Goal: Information Seeking & Learning: Find specific fact

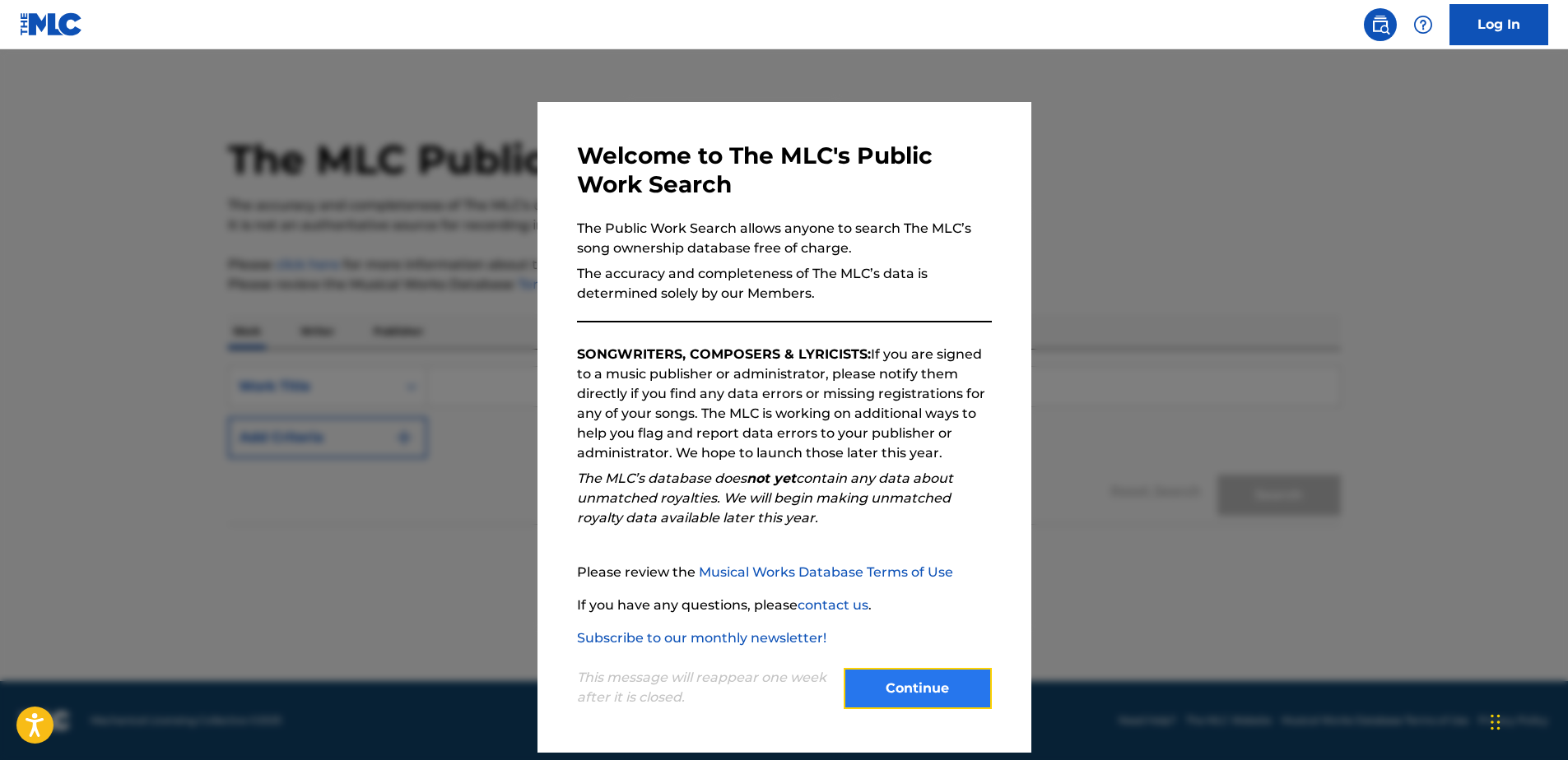
click at [946, 691] on button "Continue" at bounding box center [917, 688] width 148 height 41
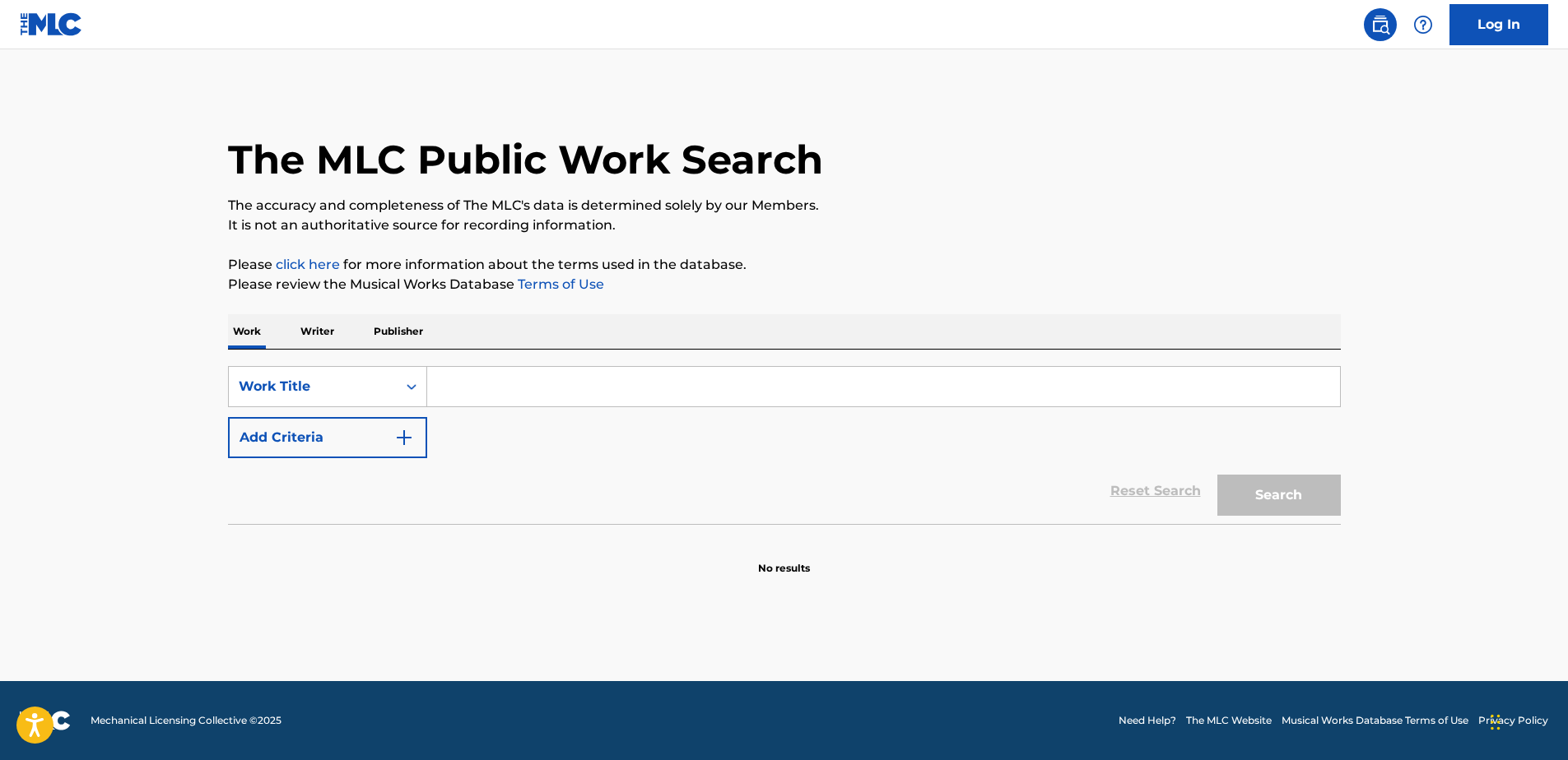
click at [516, 392] on input "Search Form" at bounding box center [883, 386] width 912 height 39
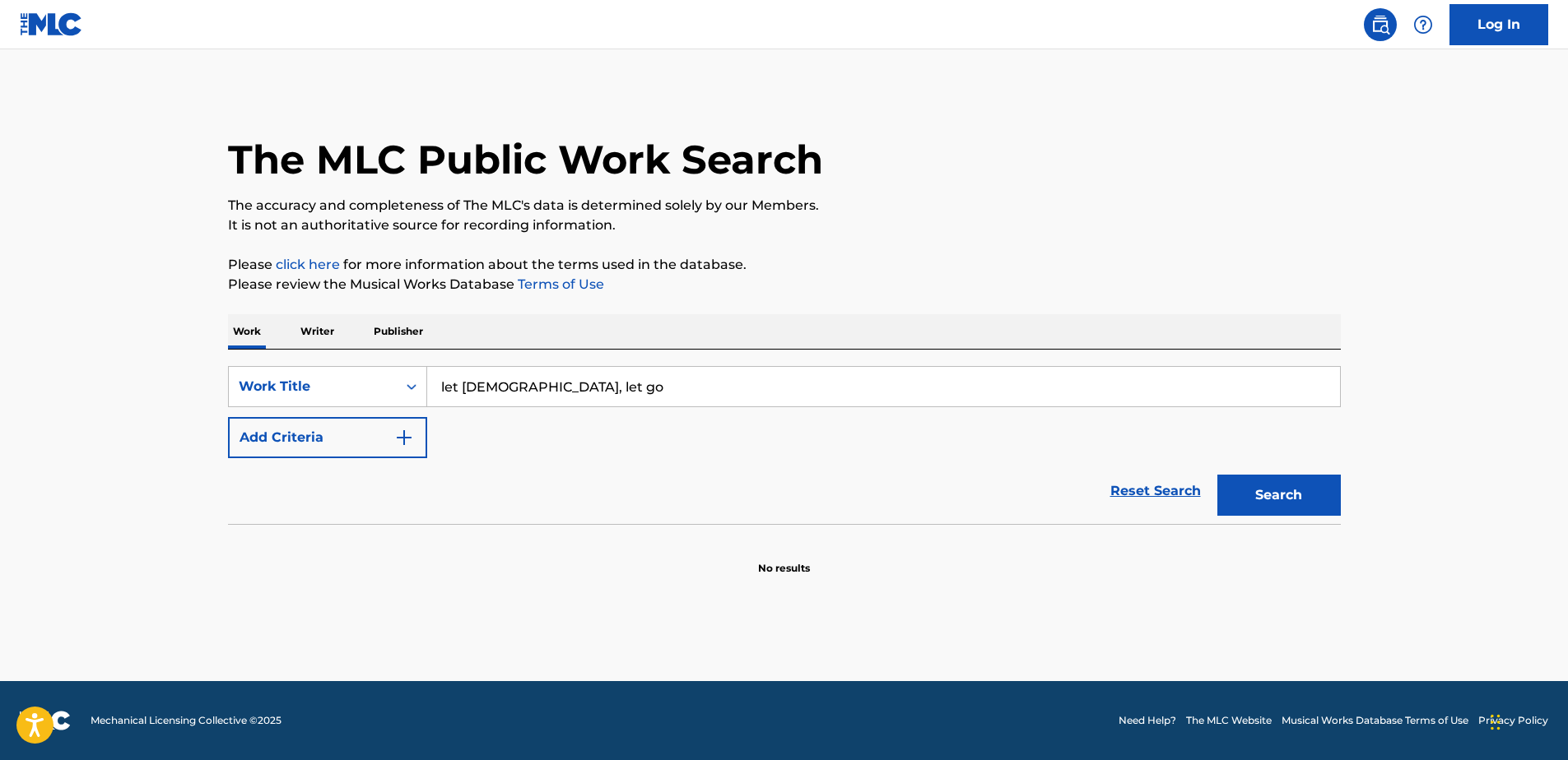
type input "let [DEMOGRAPHIC_DATA], let go"
click at [1217, 475] on button "Search" at bounding box center [1279, 495] width 123 height 41
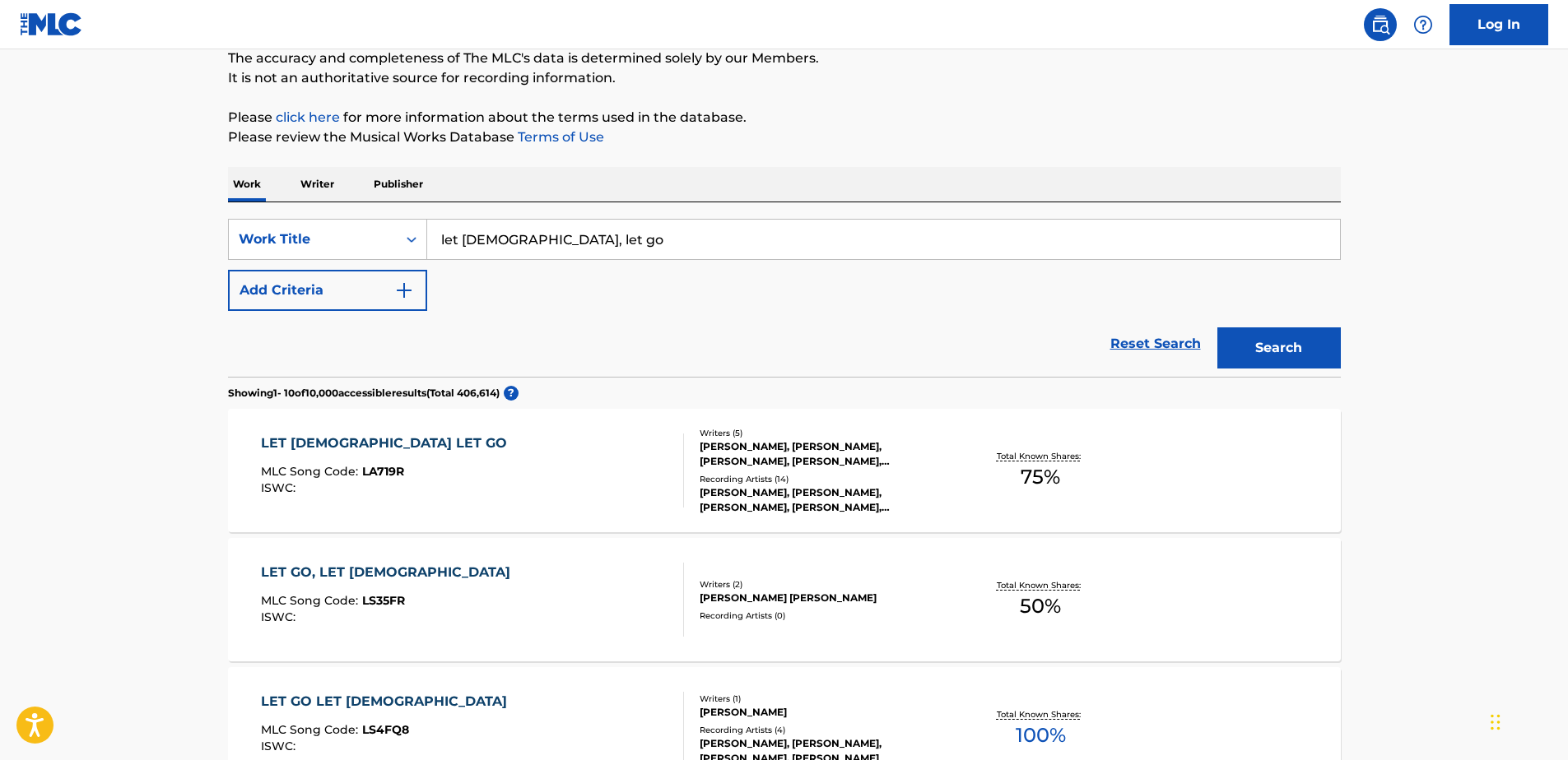
scroll to position [20, 0]
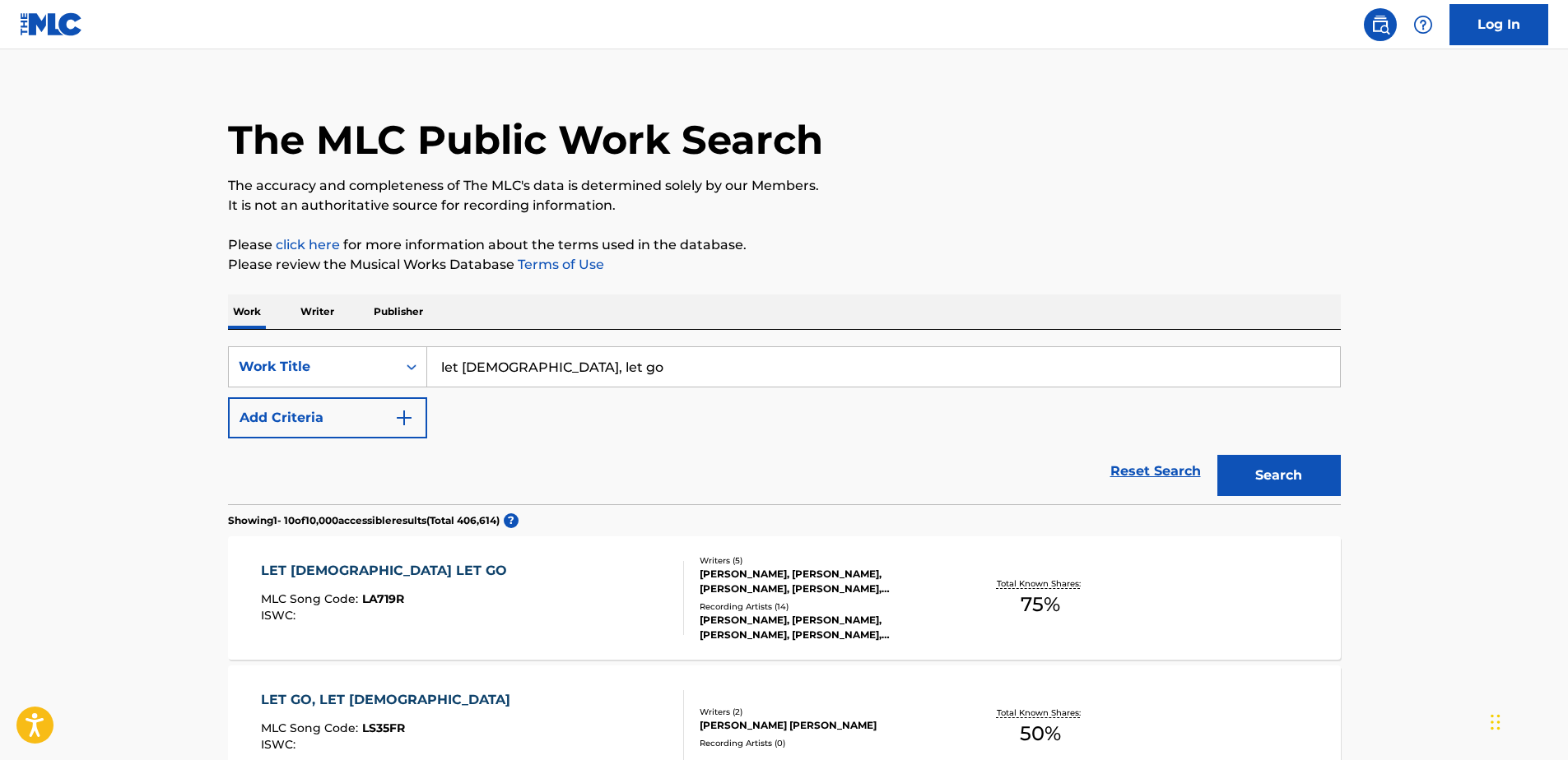
drag, startPoint x: 534, startPoint y: 362, endPoint x: 452, endPoint y: 372, distance: 82.6
click at [452, 372] on input "let [DEMOGRAPHIC_DATA], let go" at bounding box center [883, 367] width 912 height 39
click at [562, 367] on input "let [DEMOGRAPHIC_DATA], let go" at bounding box center [883, 367] width 912 height 39
drag, startPoint x: 528, startPoint y: 366, endPoint x: 445, endPoint y: 365, distance: 83.0
click at [445, 365] on input "let [DEMOGRAPHIC_DATA], let go" at bounding box center [883, 367] width 912 height 39
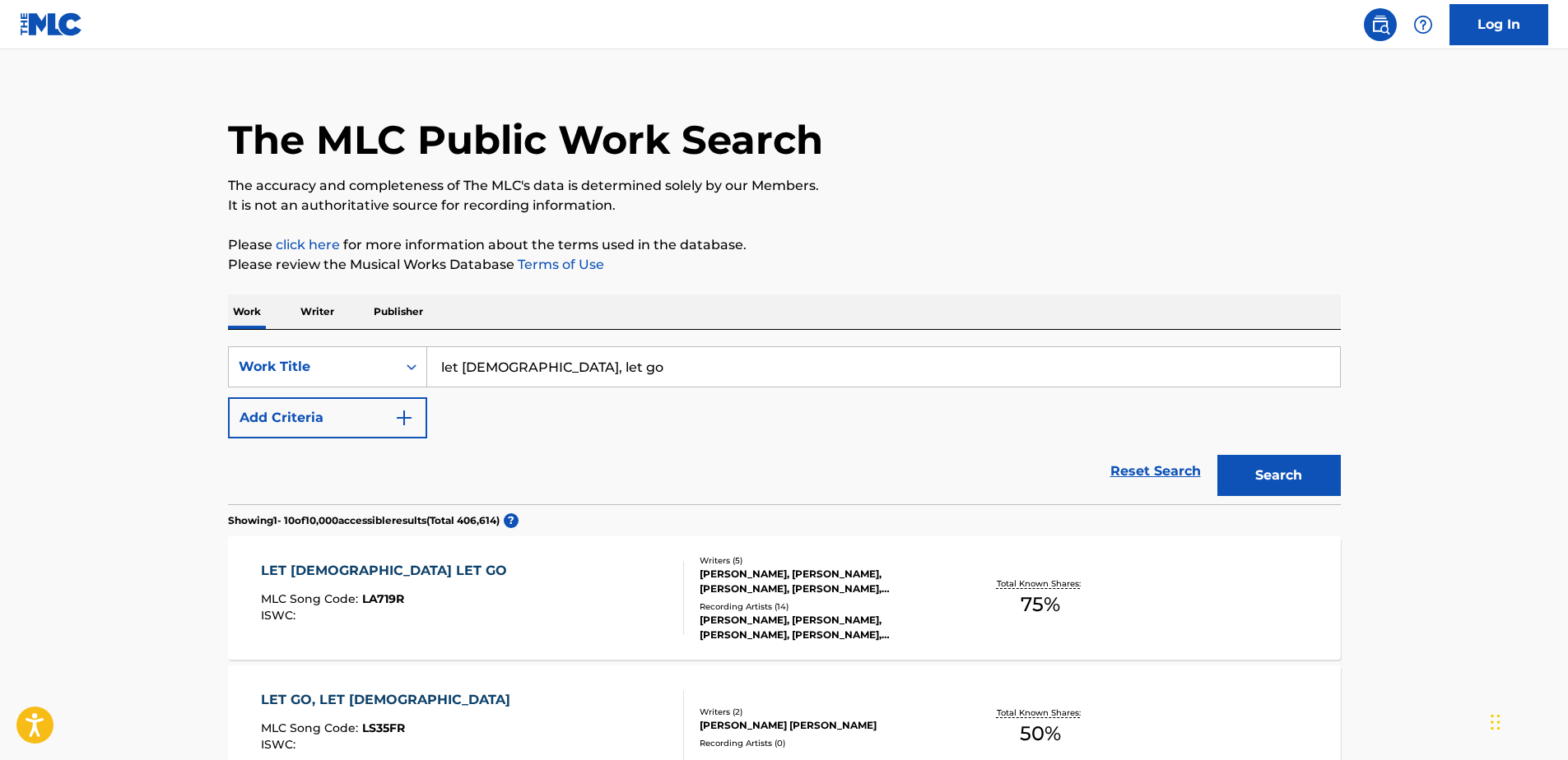
click at [579, 410] on div "SearchWithCriteriaa56024fe-57a9-4606-8479-6ede5ced06cd Work Title let god, let …" at bounding box center [784, 392] width 1113 height 93
click at [402, 416] on img "Search Form" at bounding box center [404, 417] width 20 height 20
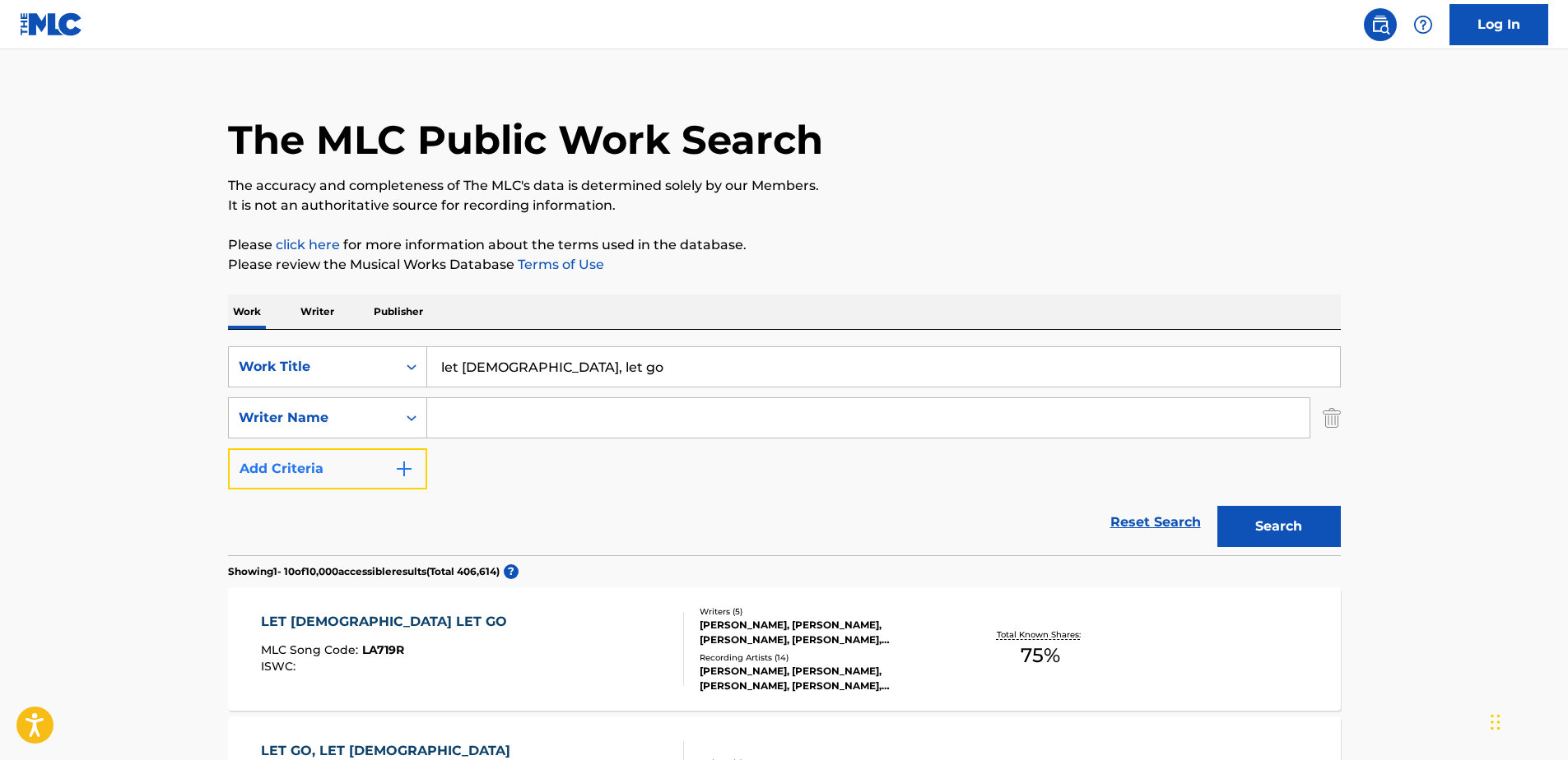
click at [400, 468] on img "Search Form" at bounding box center [404, 469] width 20 height 20
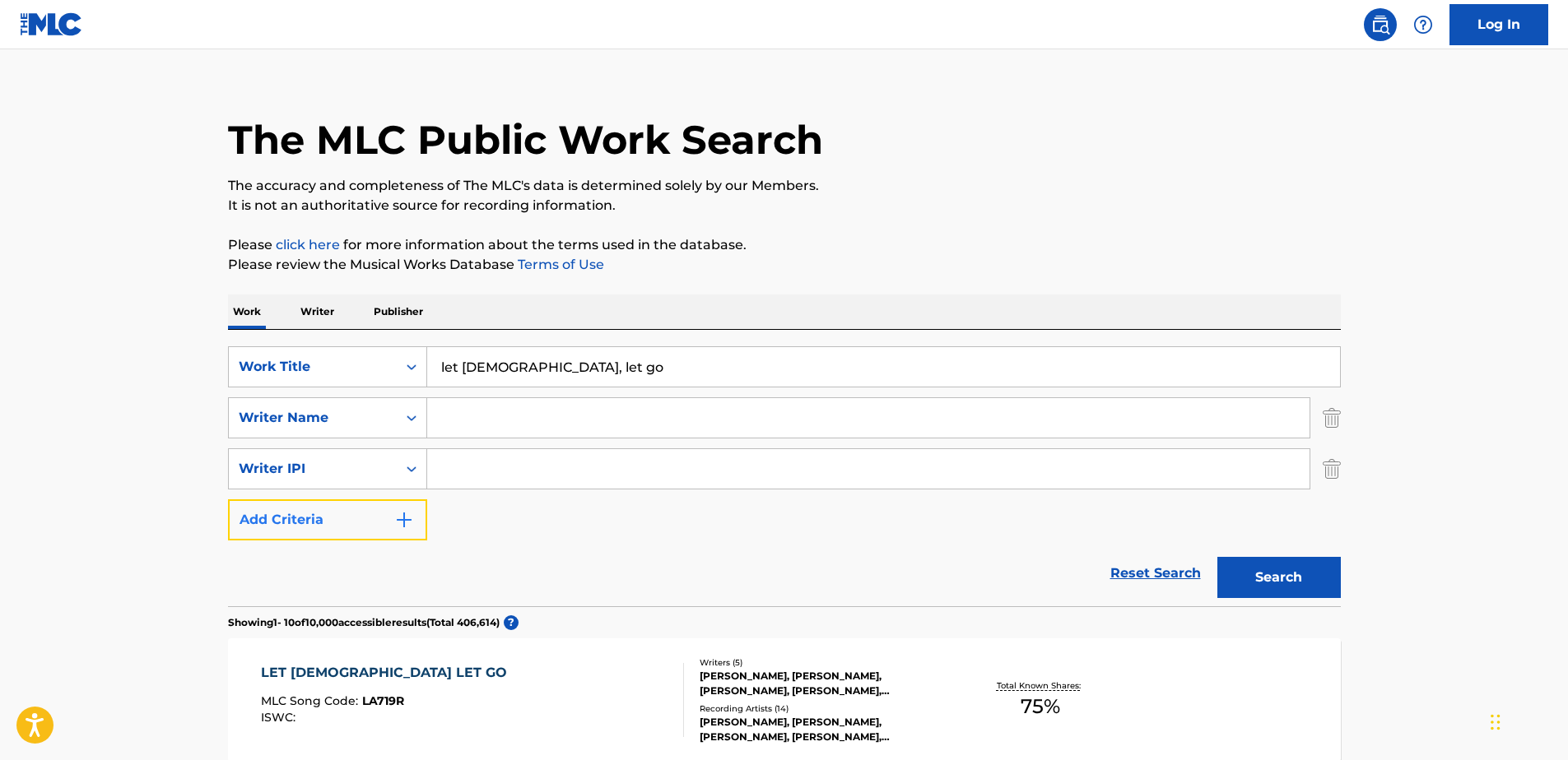
click at [403, 523] on img "Search Form" at bounding box center [404, 519] width 20 height 20
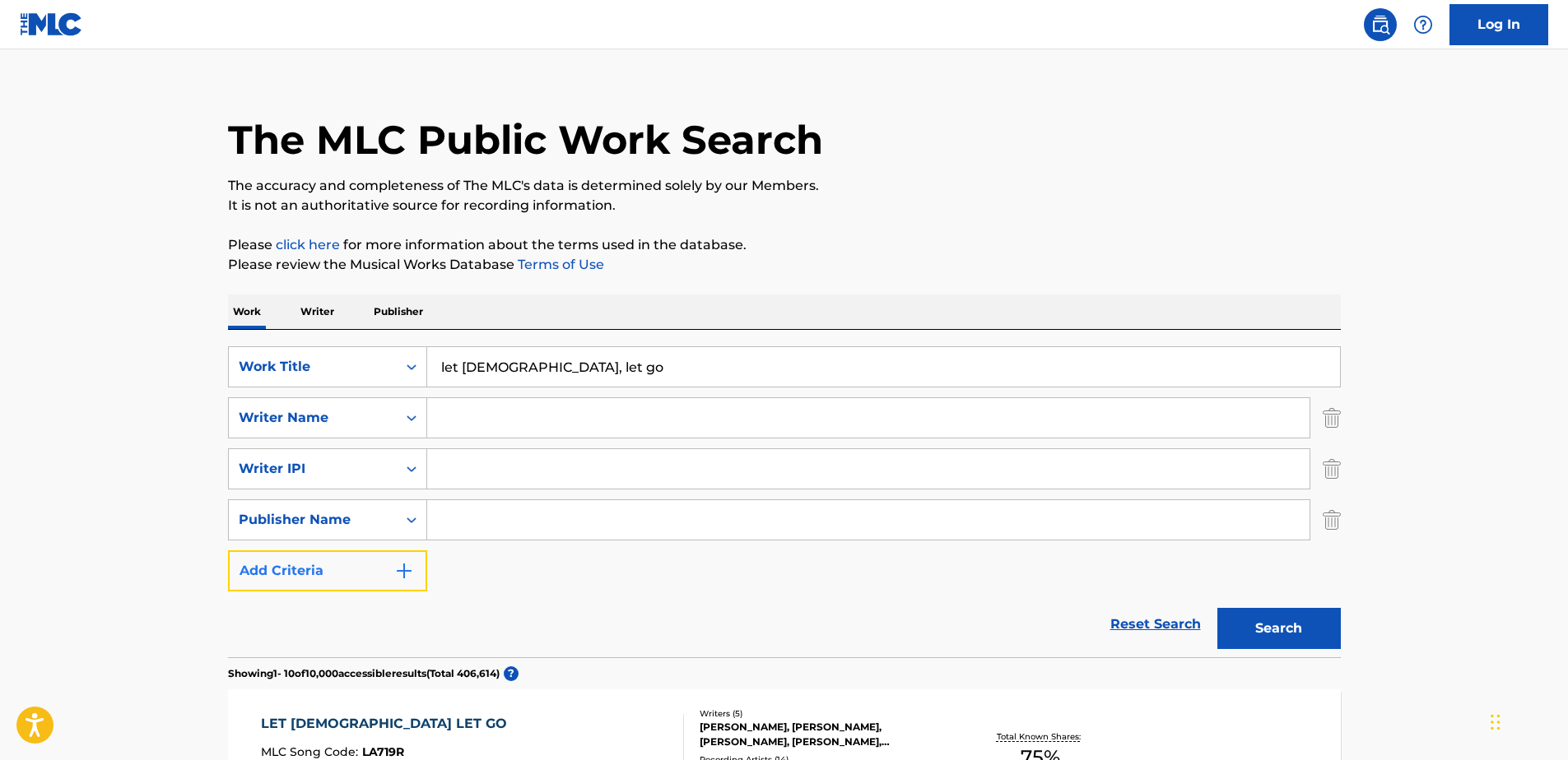
click at [400, 573] on img "Search Form" at bounding box center [404, 571] width 20 height 20
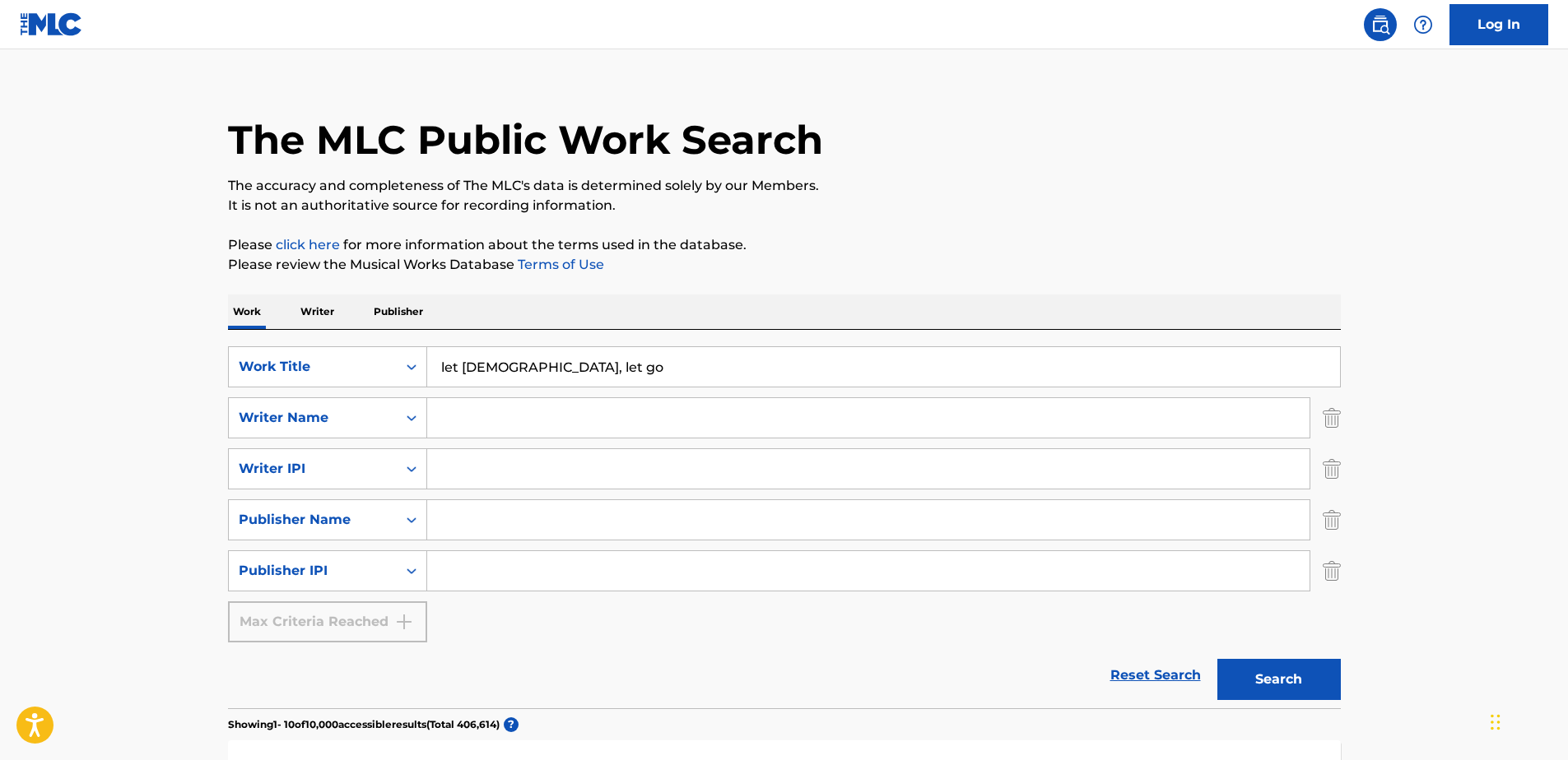
click at [407, 619] on div "Max Criteria Reached" at bounding box center [327, 622] width 199 height 41
click at [542, 628] on div "SearchWithCriteriaa56024fe-57a9-4606-8479-6ede5ced06cd Work Title let god, let …" at bounding box center [784, 494] width 1113 height 296
click at [318, 318] on p "Writer" at bounding box center [317, 312] width 44 height 34
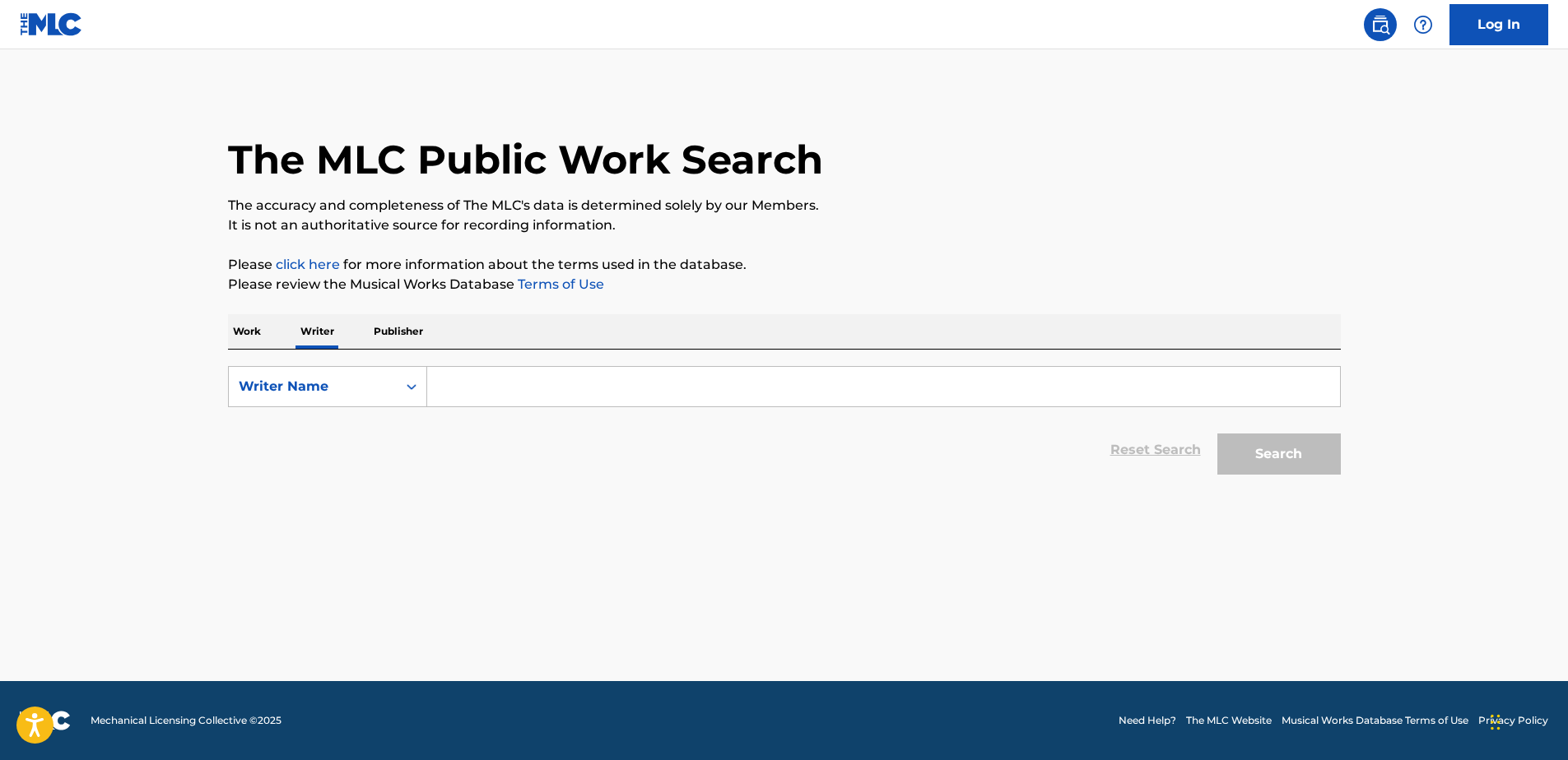
click at [545, 394] on input "Search Form" at bounding box center [883, 386] width 912 height 39
click at [538, 392] on input "Search Form" at bounding box center [883, 386] width 912 height 39
paste input "[PERSON_NAME]"
type input "[PERSON_NAME]"
click at [1276, 458] on button "Search" at bounding box center [1279, 454] width 123 height 41
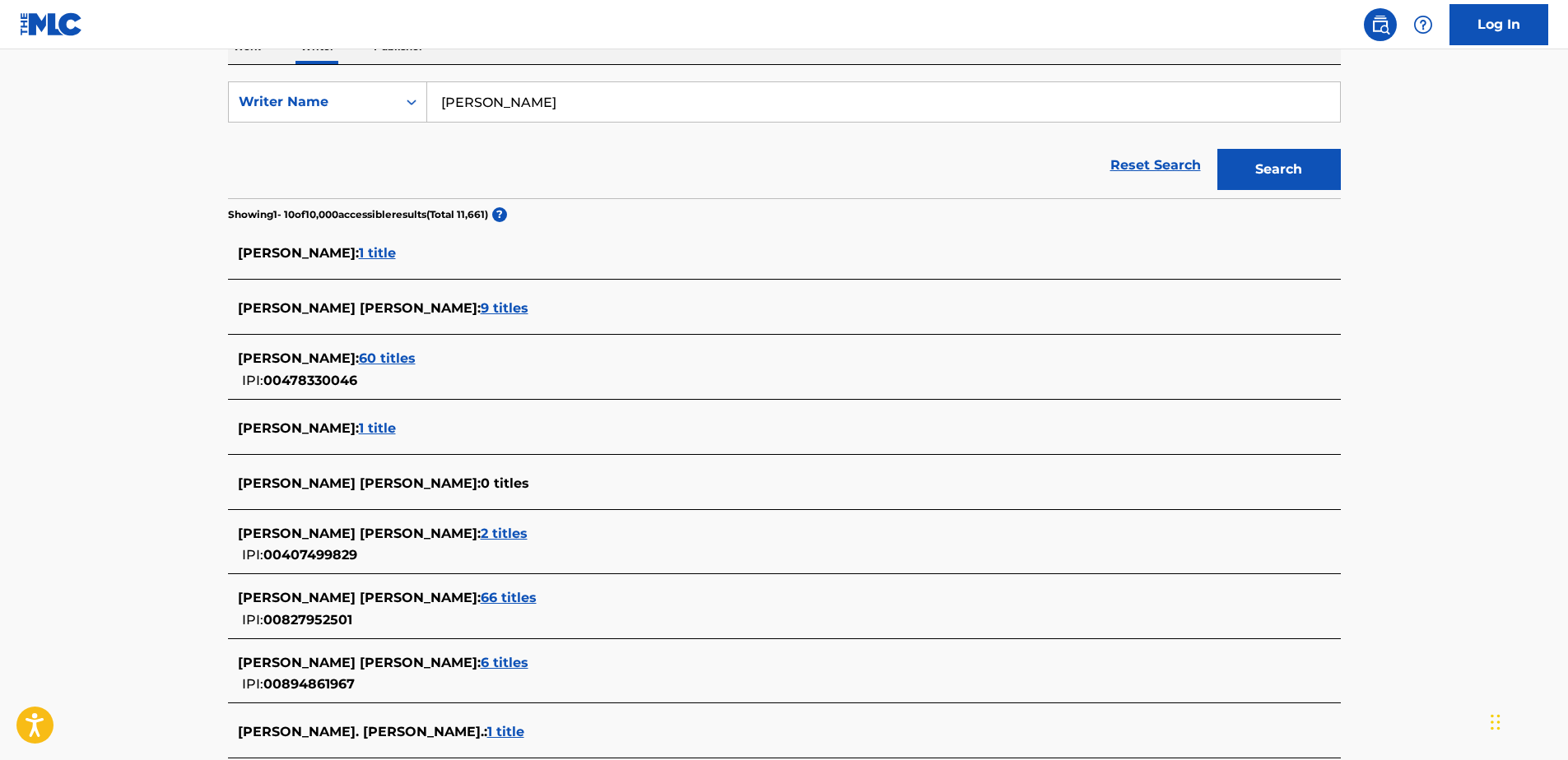
scroll to position [329, 0]
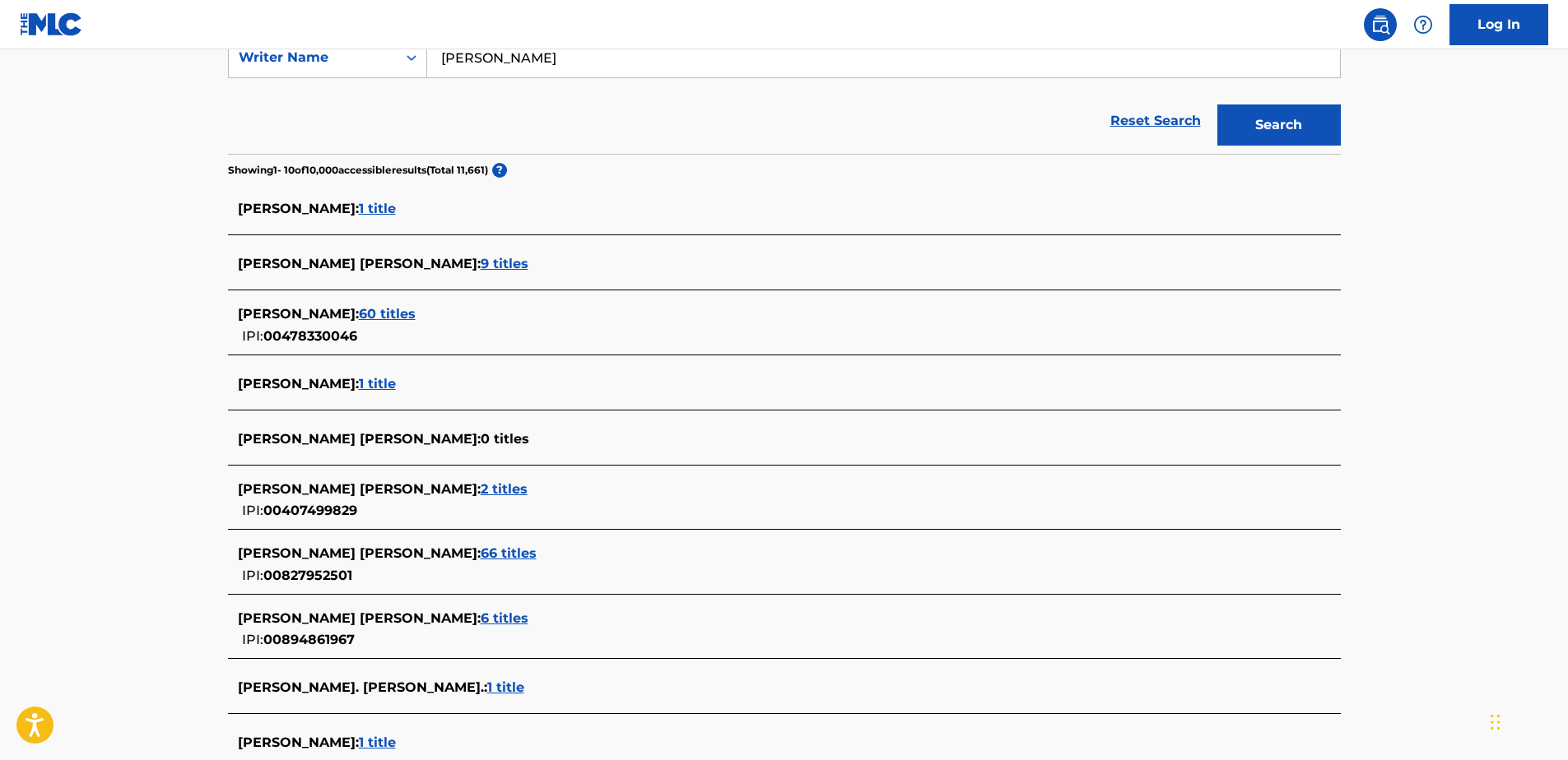
click at [481, 261] on span "9 titles" at bounding box center [505, 264] width 48 height 15
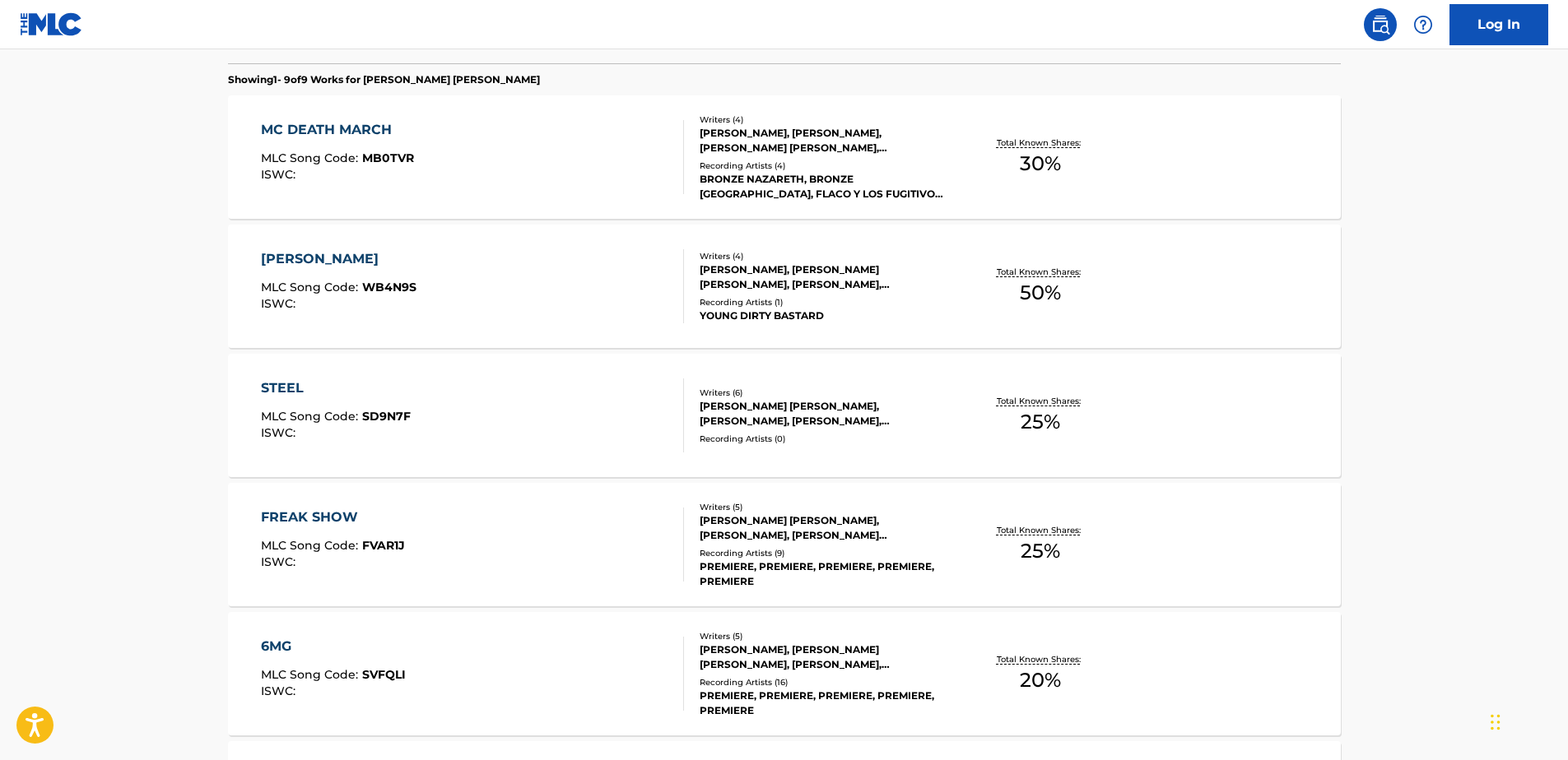
scroll to position [130, 0]
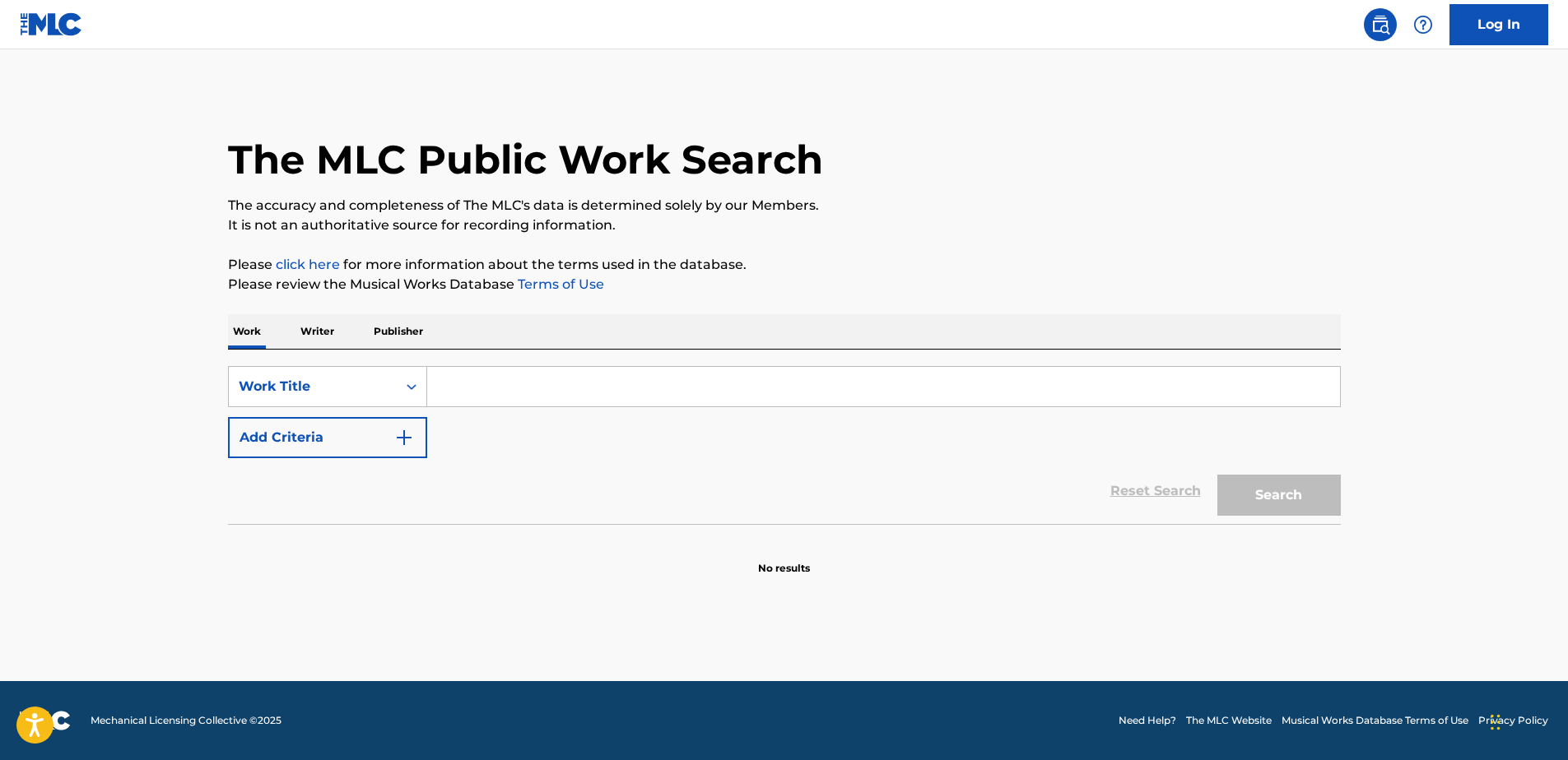
click at [505, 389] on input "Search Form" at bounding box center [883, 386] width 912 height 39
click at [390, 423] on button "Add Criteria" at bounding box center [327, 438] width 199 height 41
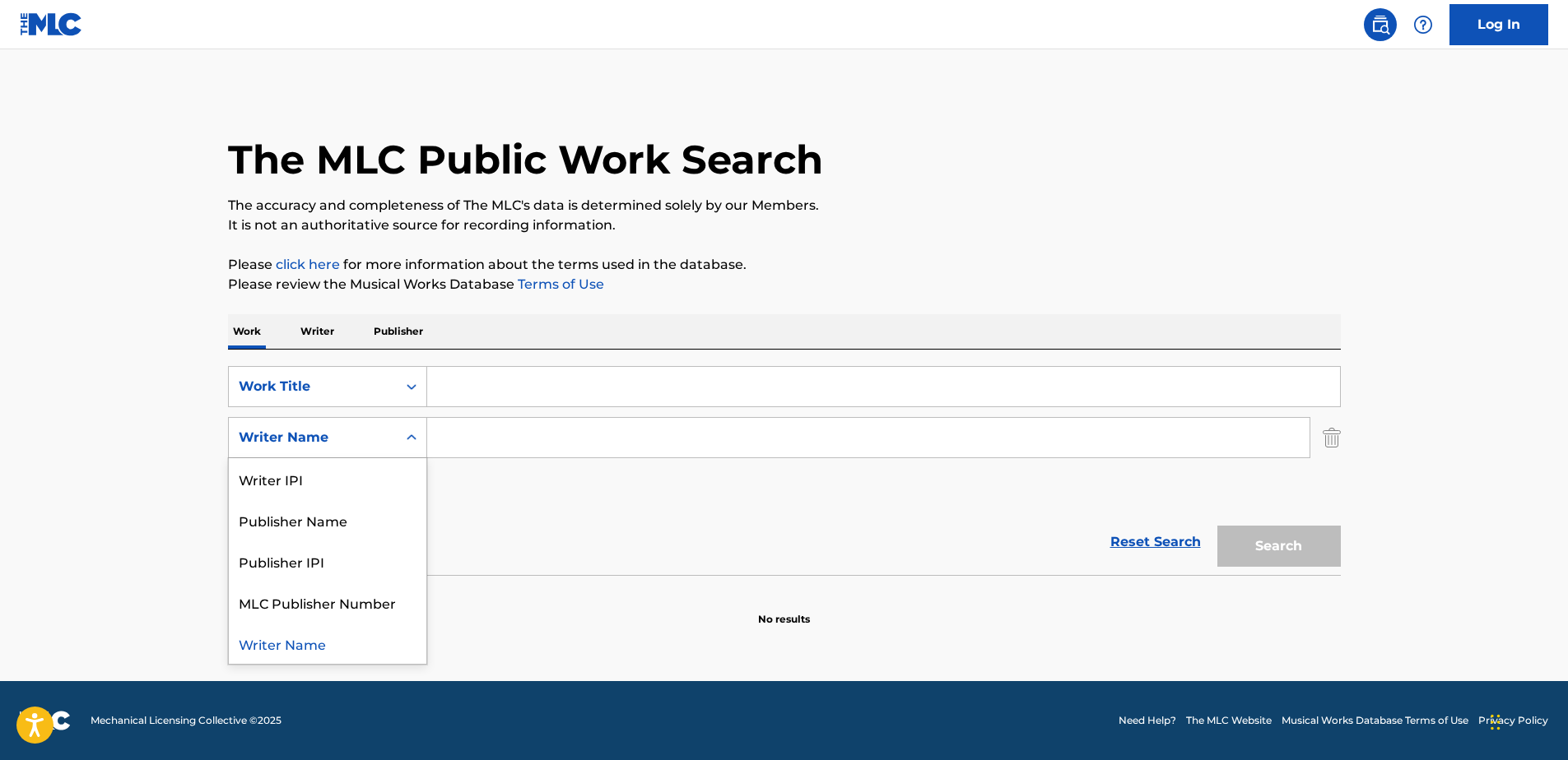
click at [313, 433] on div "Writer Name" at bounding box center [312, 437] width 148 height 20
click at [528, 443] on input "Search Form" at bounding box center [868, 438] width 882 height 39
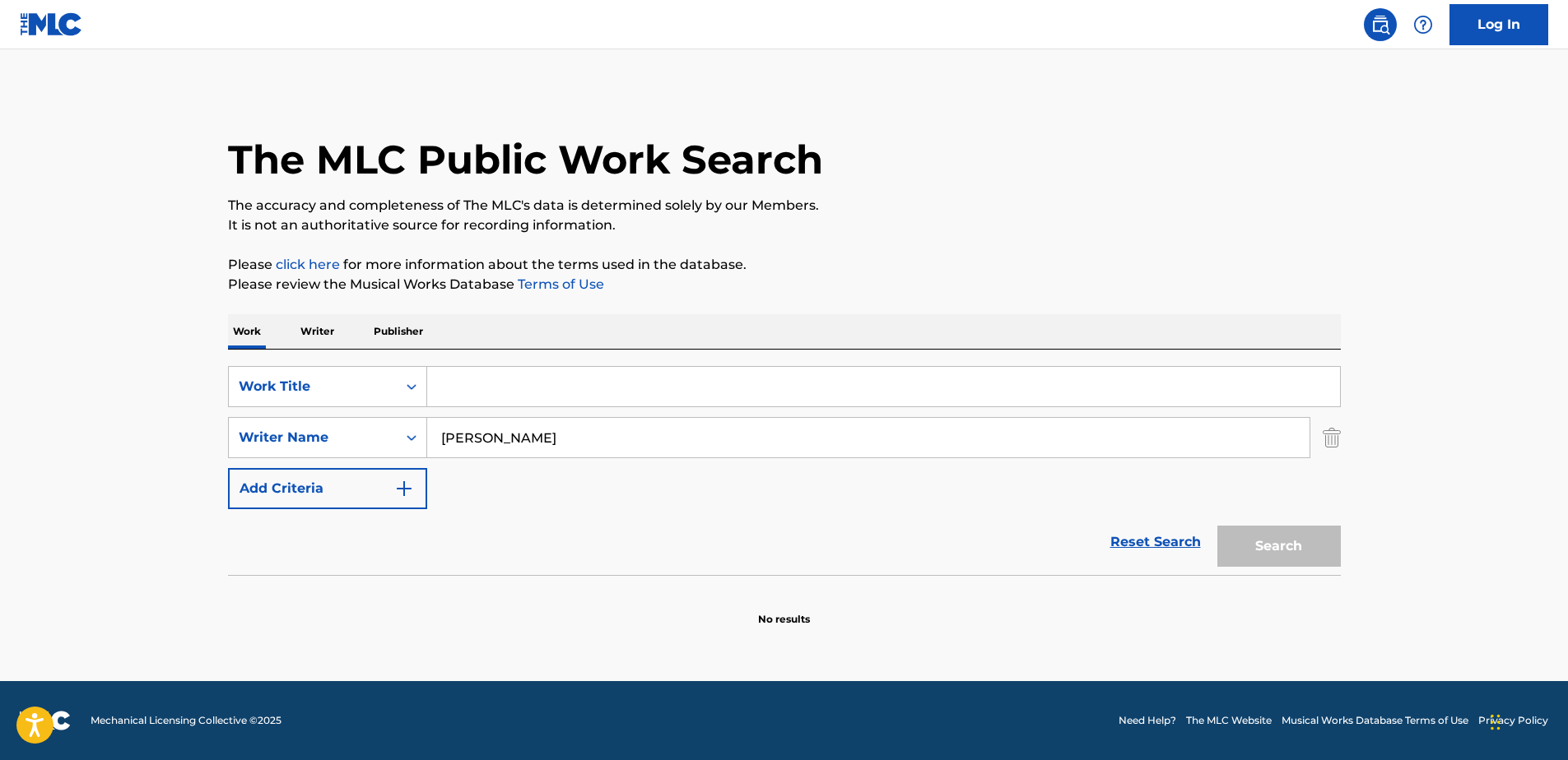
type input "[PERSON_NAME]"
click at [1305, 551] on div "Search" at bounding box center [1275, 542] width 132 height 66
click at [684, 448] on input "[PERSON_NAME]" at bounding box center [868, 438] width 882 height 39
drag, startPoint x: 552, startPoint y: 439, endPoint x: 365, endPoint y: 432, distance: 187.1
click at [367, 433] on div "SearchWithCriteria7129d308-c7ba-4b77-9ba5-175e910905f3 Writer Name Jeffrey Clay…" at bounding box center [784, 438] width 1113 height 41
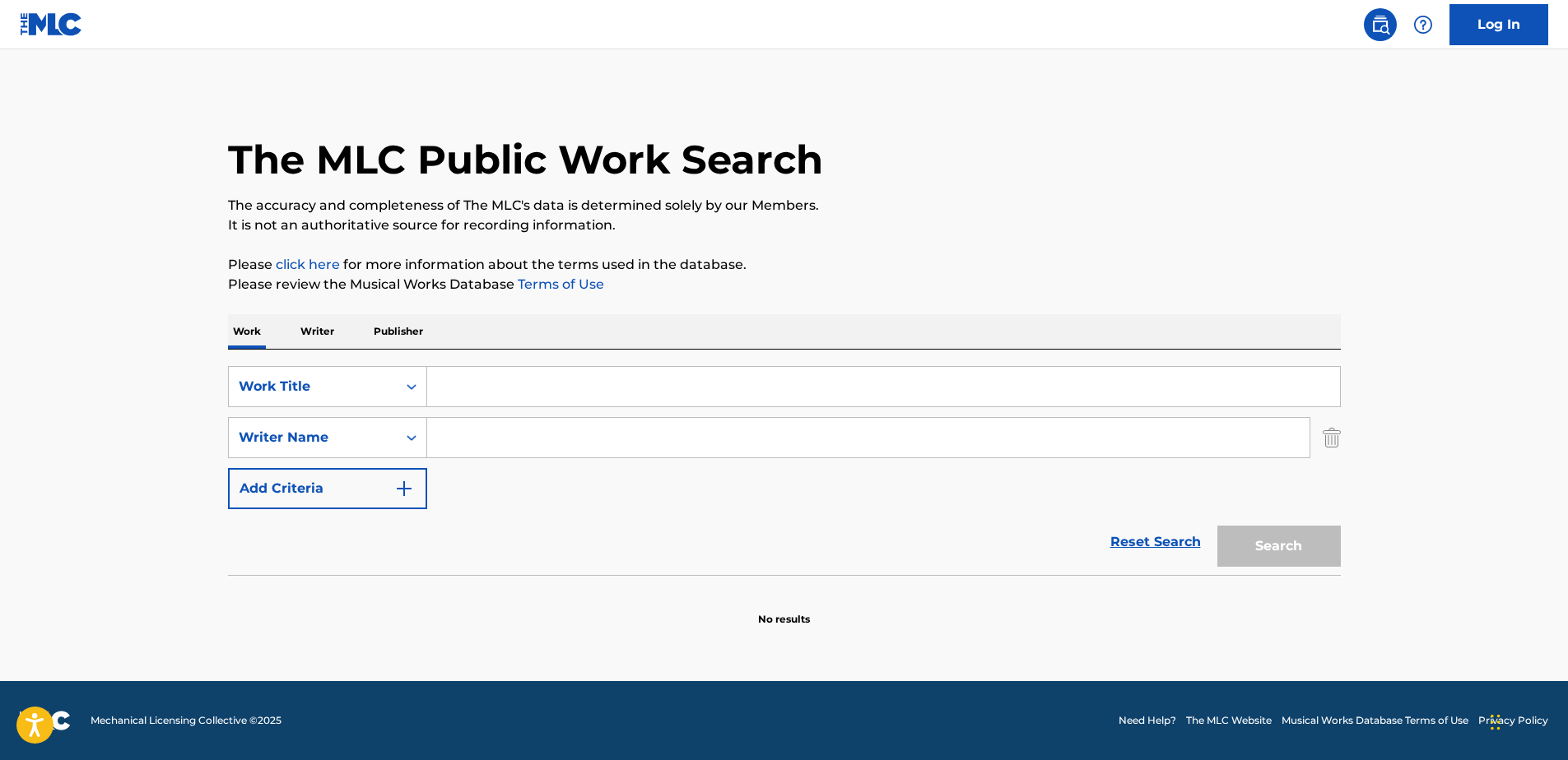
paste input "[PERSON_NAME]"
type input "[PERSON_NAME]"
click at [508, 494] on div "SearchWithCriteria8c9dd2a1-7b5b-472a-a3d5-c9be3573da06 Work Title SearchWithCri…" at bounding box center [784, 437] width 1113 height 143
click at [1142, 542] on link "Reset Search" at bounding box center [1155, 542] width 107 height 36
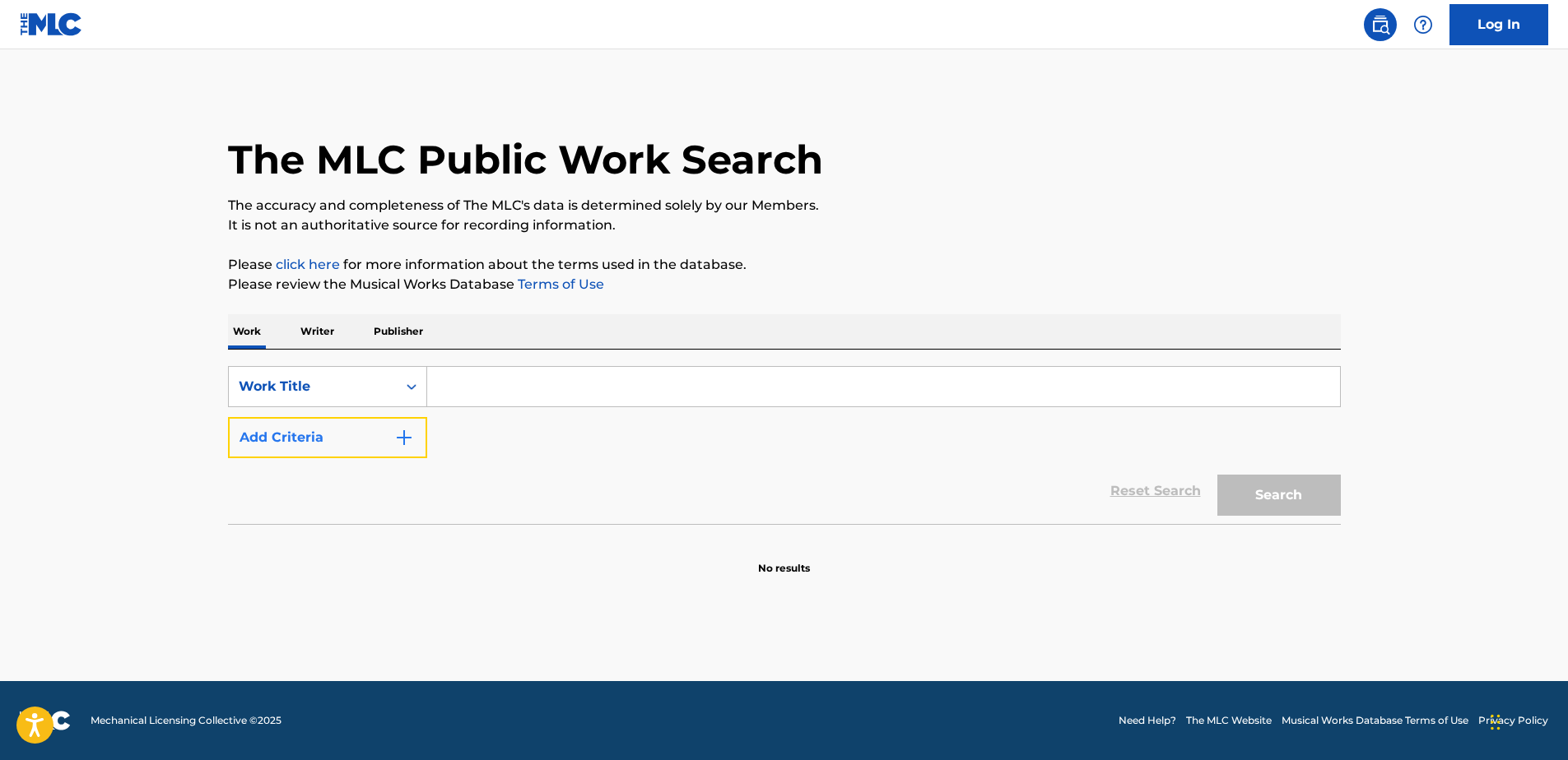
click at [400, 440] on img "Search Form" at bounding box center [404, 437] width 20 height 20
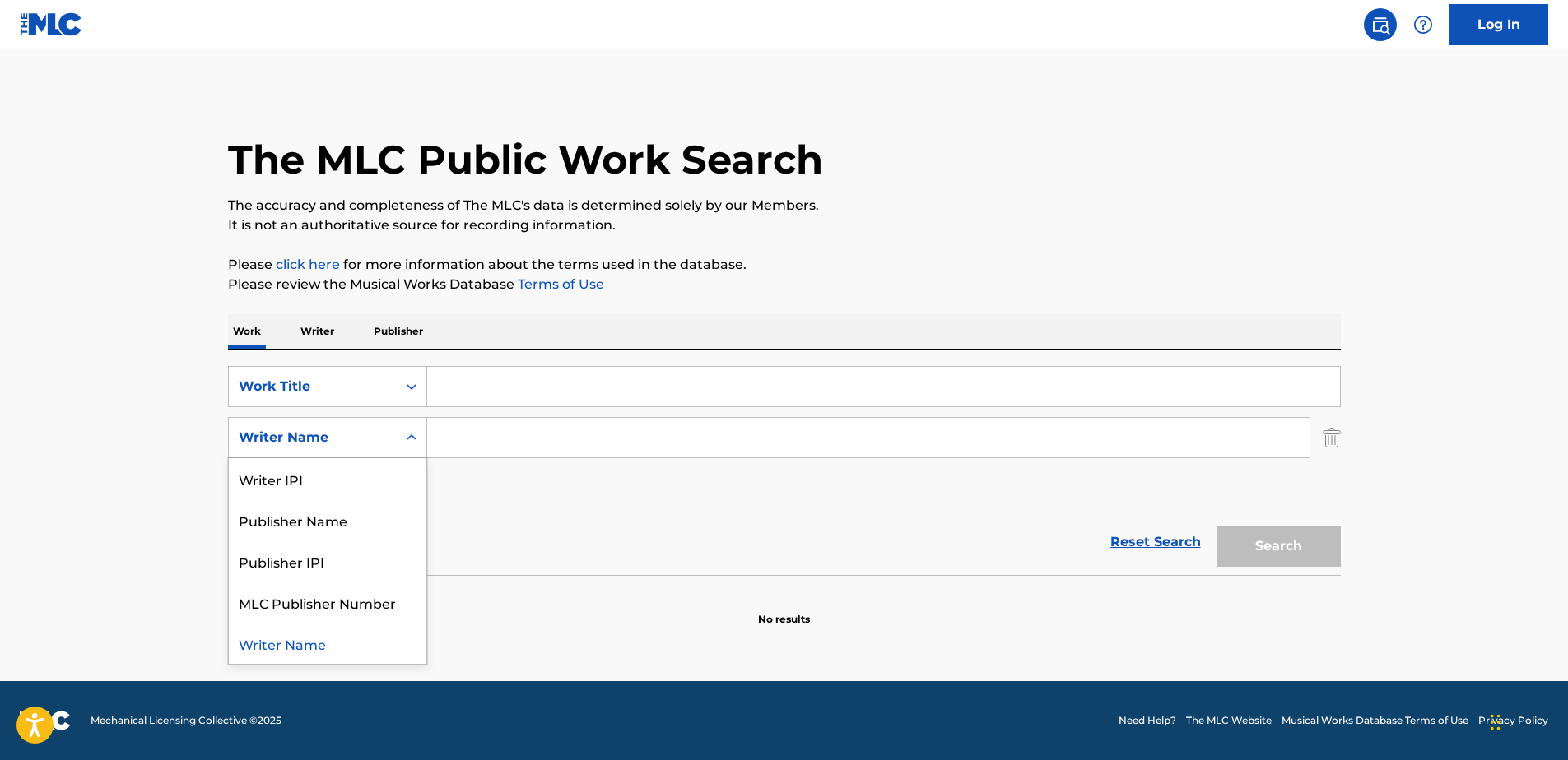
click at [352, 437] on div "Writer Name" at bounding box center [312, 437] width 148 height 20
click at [510, 438] on input "Search Form" at bounding box center [868, 438] width 882 height 39
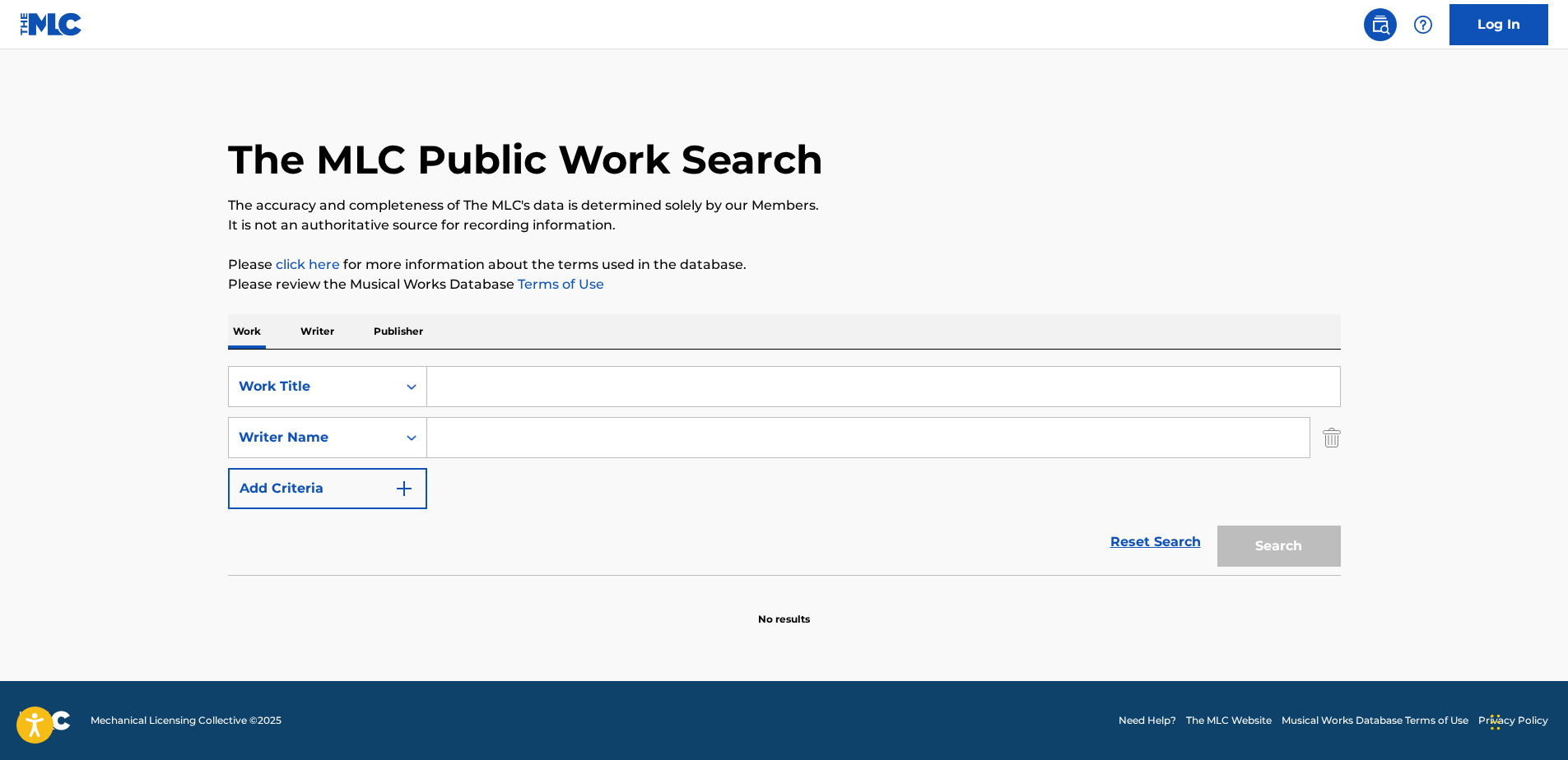
type input "j"
click at [1223, 433] on input "Jeffrey Clay Calk" at bounding box center [868, 438] width 882 height 39
type input "Jeffrey Clay Calk"
click at [1281, 561] on div "Search" at bounding box center [1275, 542] width 132 height 66
click at [592, 457] on input "Jeffrey Clay Calk" at bounding box center [868, 438] width 882 height 39
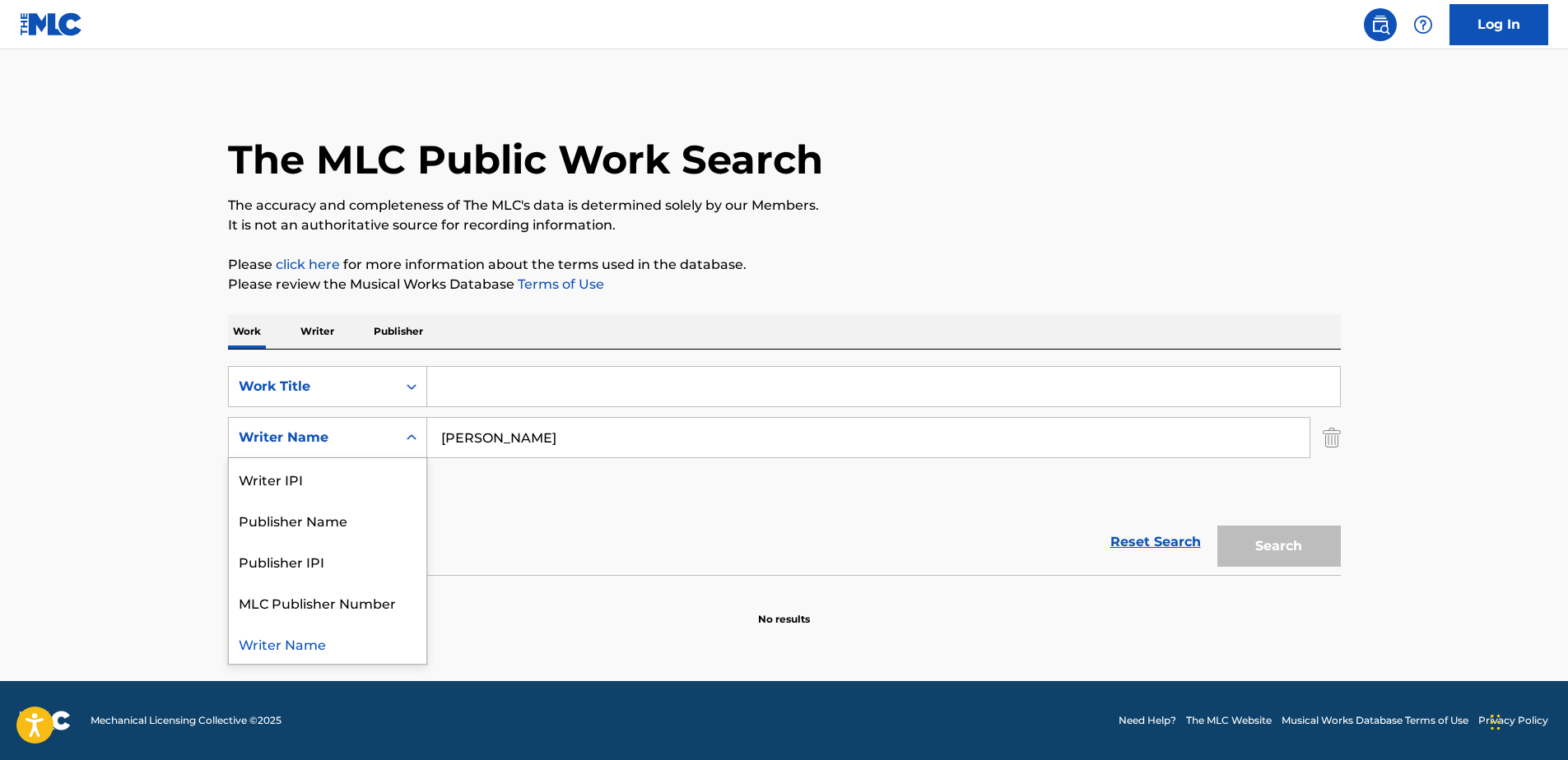
click at [407, 439] on icon "Search Form" at bounding box center [411, 437] width 16 height 16
click at [407, 435] on icon "Search Form" at bounding box center [411, 437] width 16 height 16
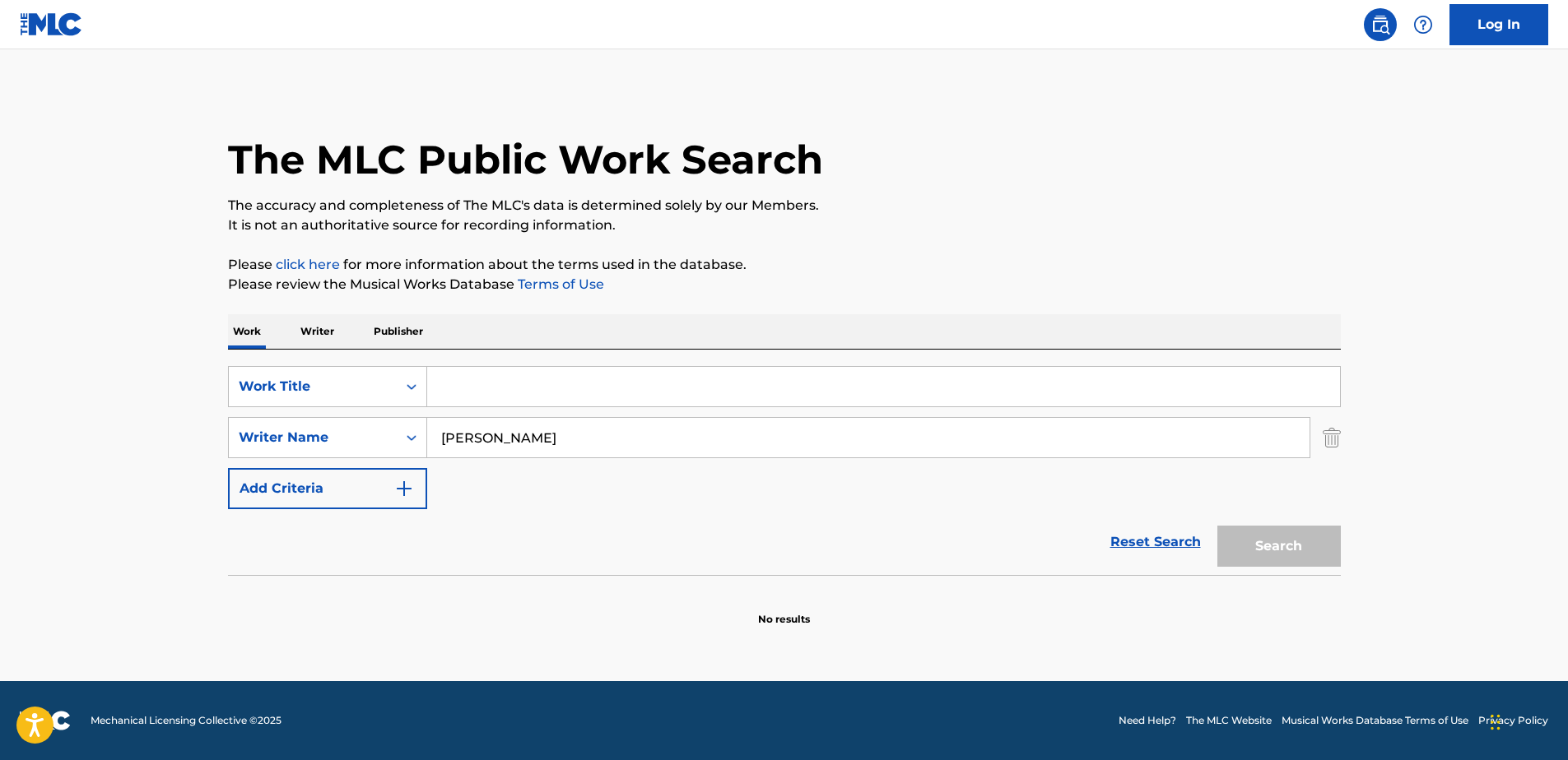
drag, startPoint x: 565, startPoint y: 436, endPoint x: 580, endPoint y: 435, distance: 15.0
click at [569, 436] on input "Jeffrey Clay Calk" at bounding box center [868, 438] width 882 height 39
click at [317, 260] on link "click here" at bounding box center [308, 264] width 64 height 15
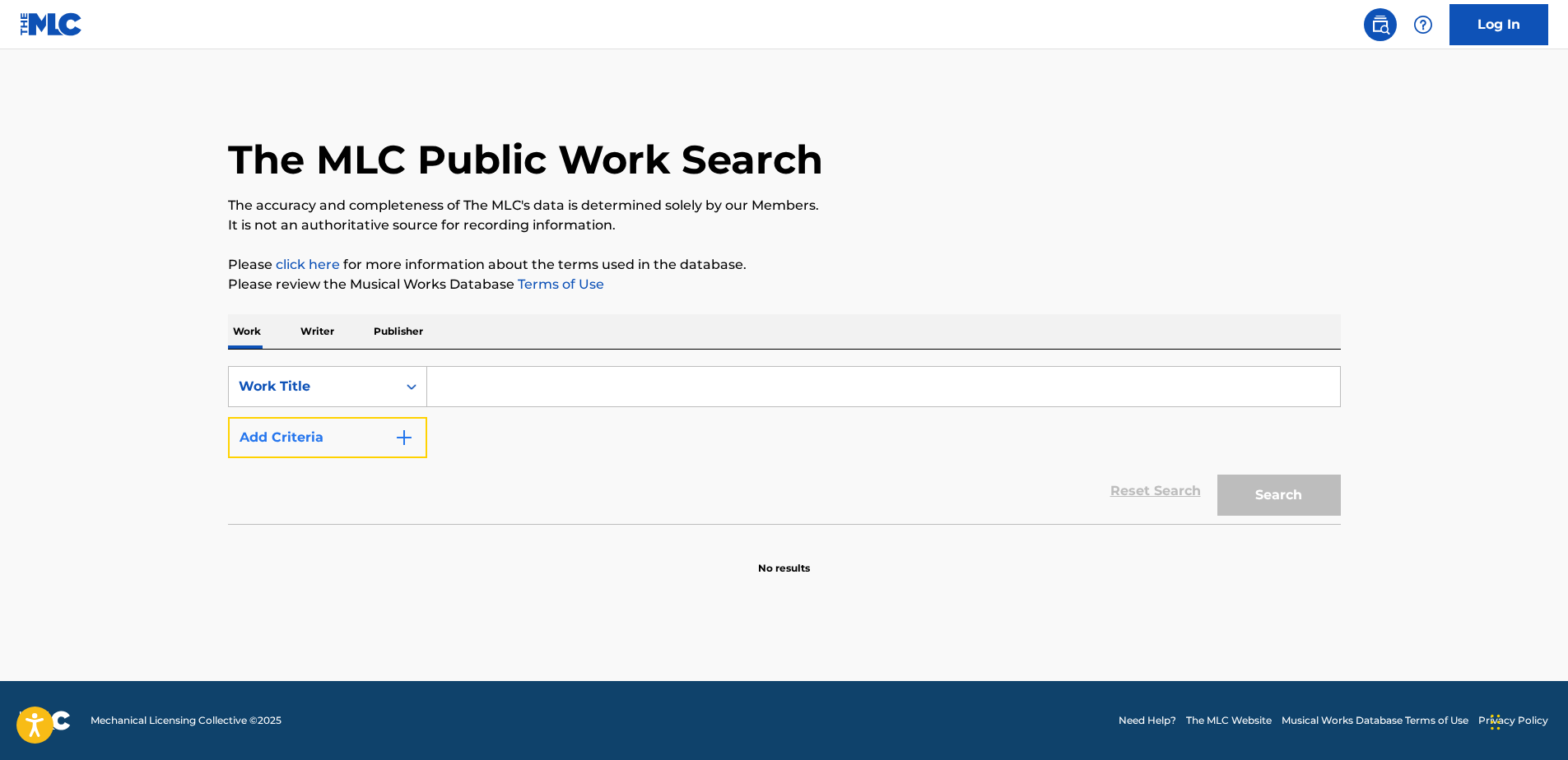
click at [388, 435] on button "Add Criteria" at bounding box center [327, 438] width 199 height 41
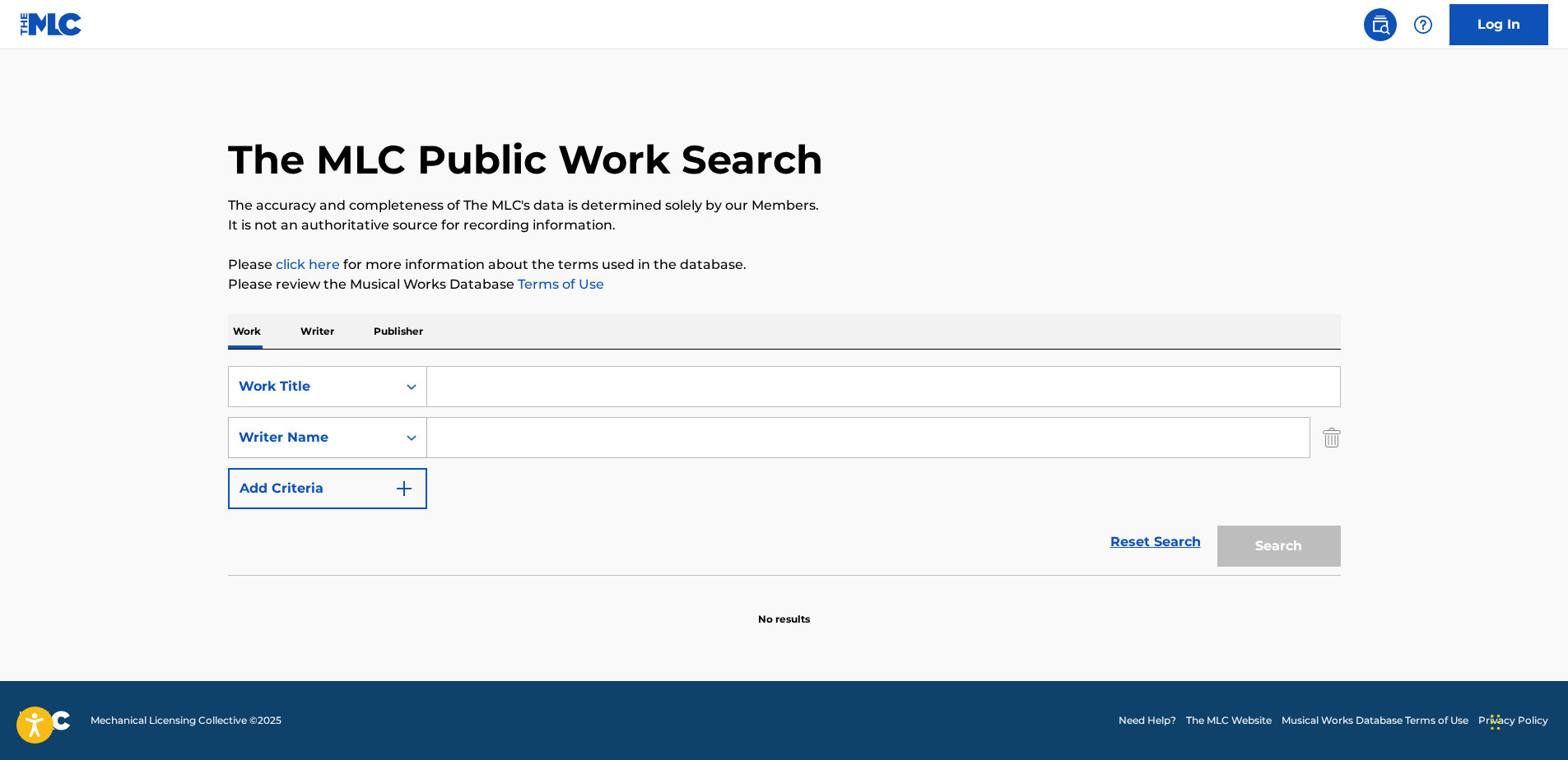
click at [333, 444] on div "Writer Name" at bounding box center [312, 437] width 148 height 20
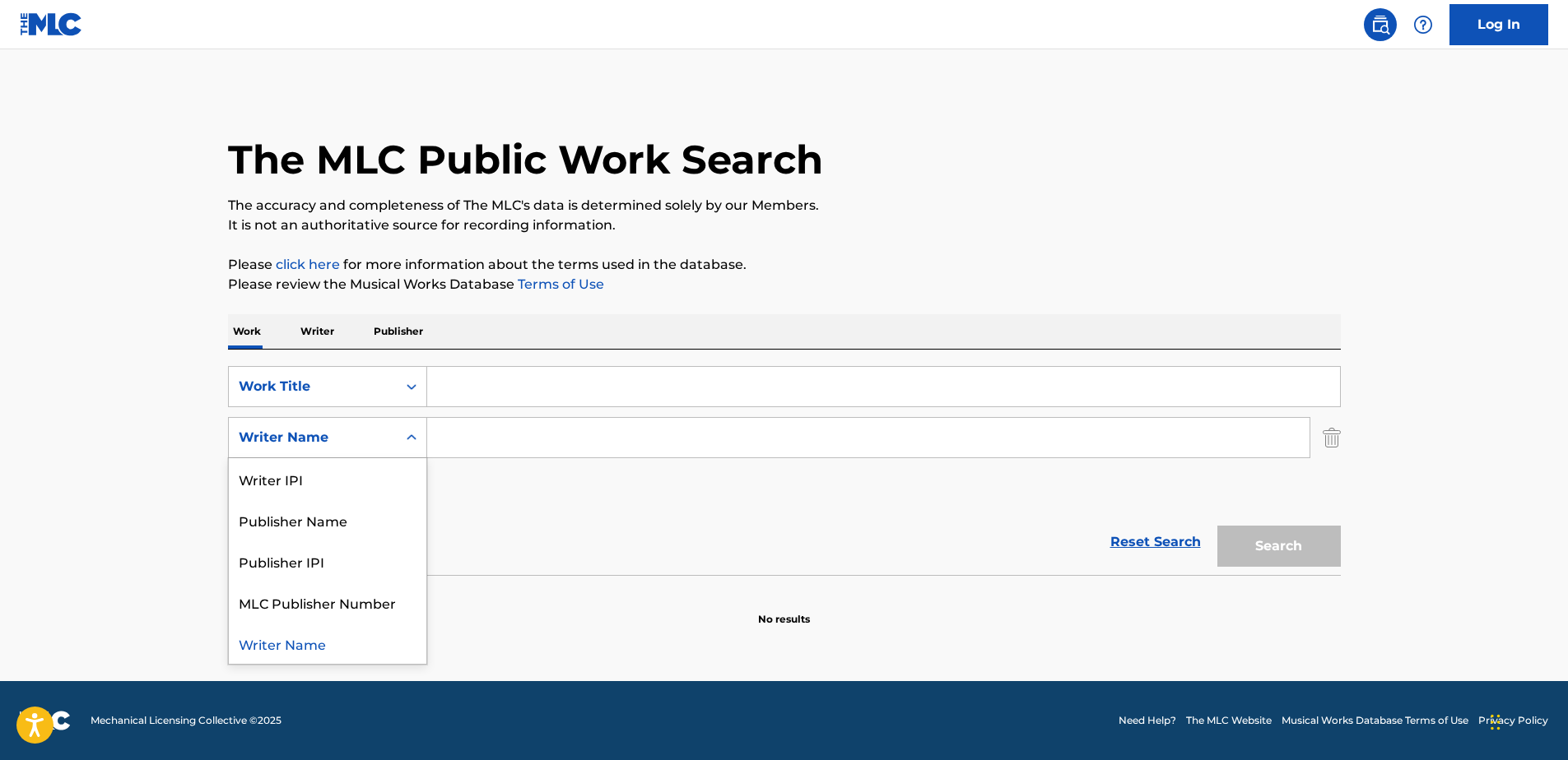
click at [320, 440] on div "Writer Name" at bounding box center [312, 437] width 148 height 20
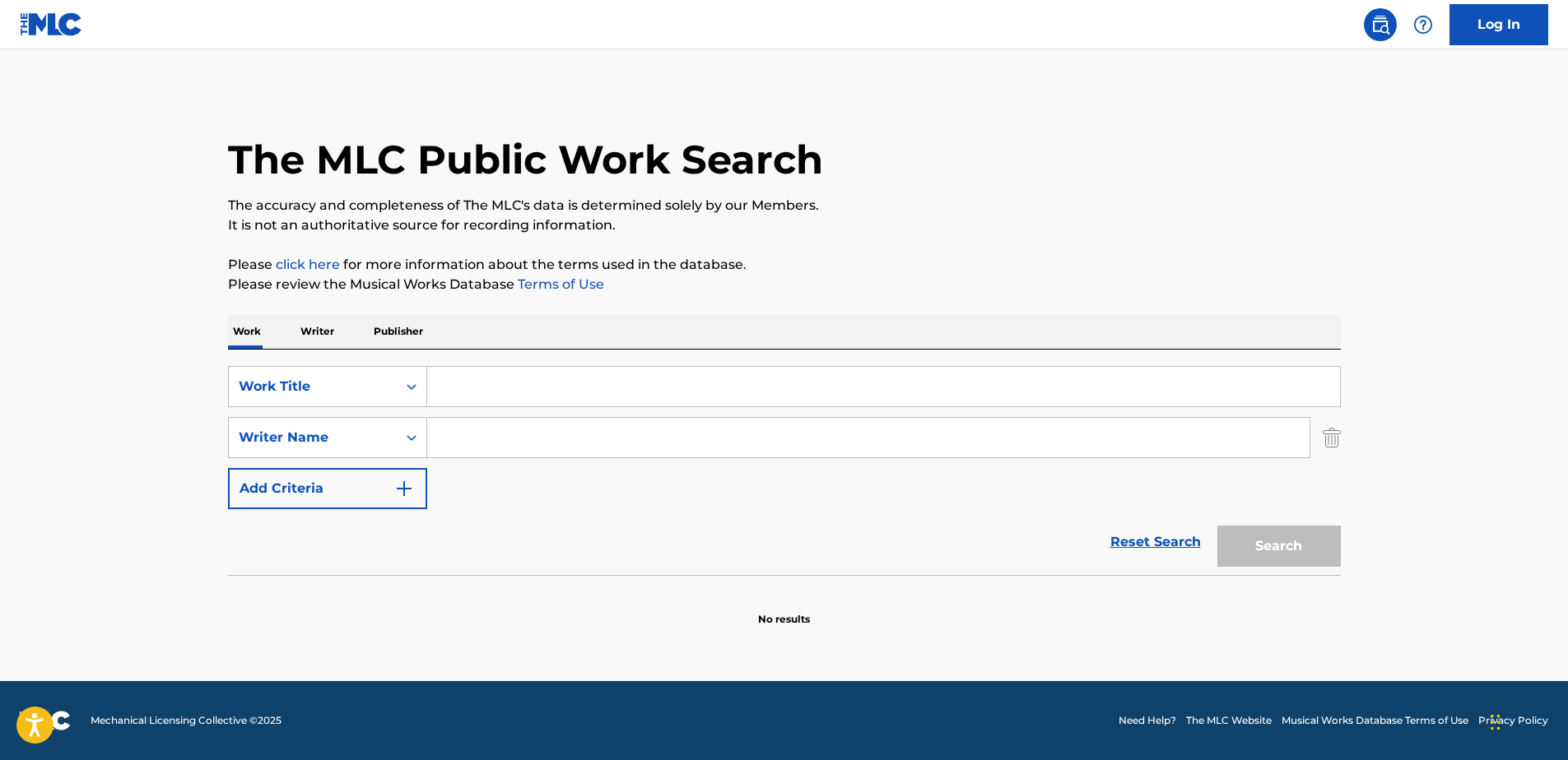
click at [551, 435] on input "Search Form" at bounding box center [868, 438] width 882 height 39
paste input "[PERSON_NAME]"
type input "[PERSON_NAME]"
click at [1274, 554] on div "Search" at bounding box center [1275, 542] width 132 height 66
click at [1316, 550] on div "Search" at bounding box center [1275, 542] width 132 height 66
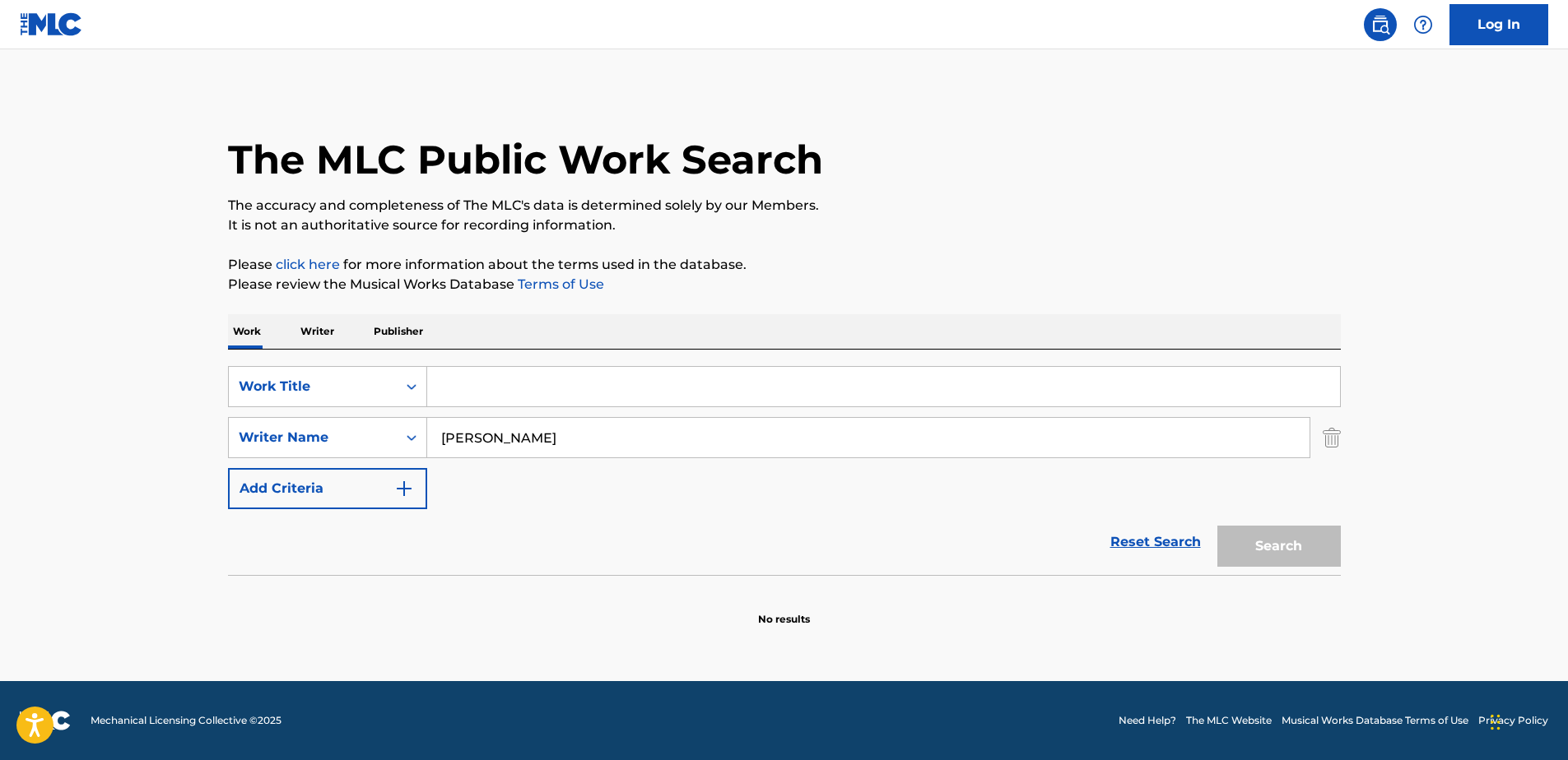
click at [1316, 550] on div "Search" at bounding box center [1275, 542] width 132 height 66
click at [419, 437] on icon "Search Form" at bounding box center [411, 437] width 16 height 16
click at [536, 524] on div "Reset Search Search" at bounding box center [784, 542] width 1113 height 66
click at [406, 487] on img "Search Form" at bounding box center [404, 488] width 20 height 20
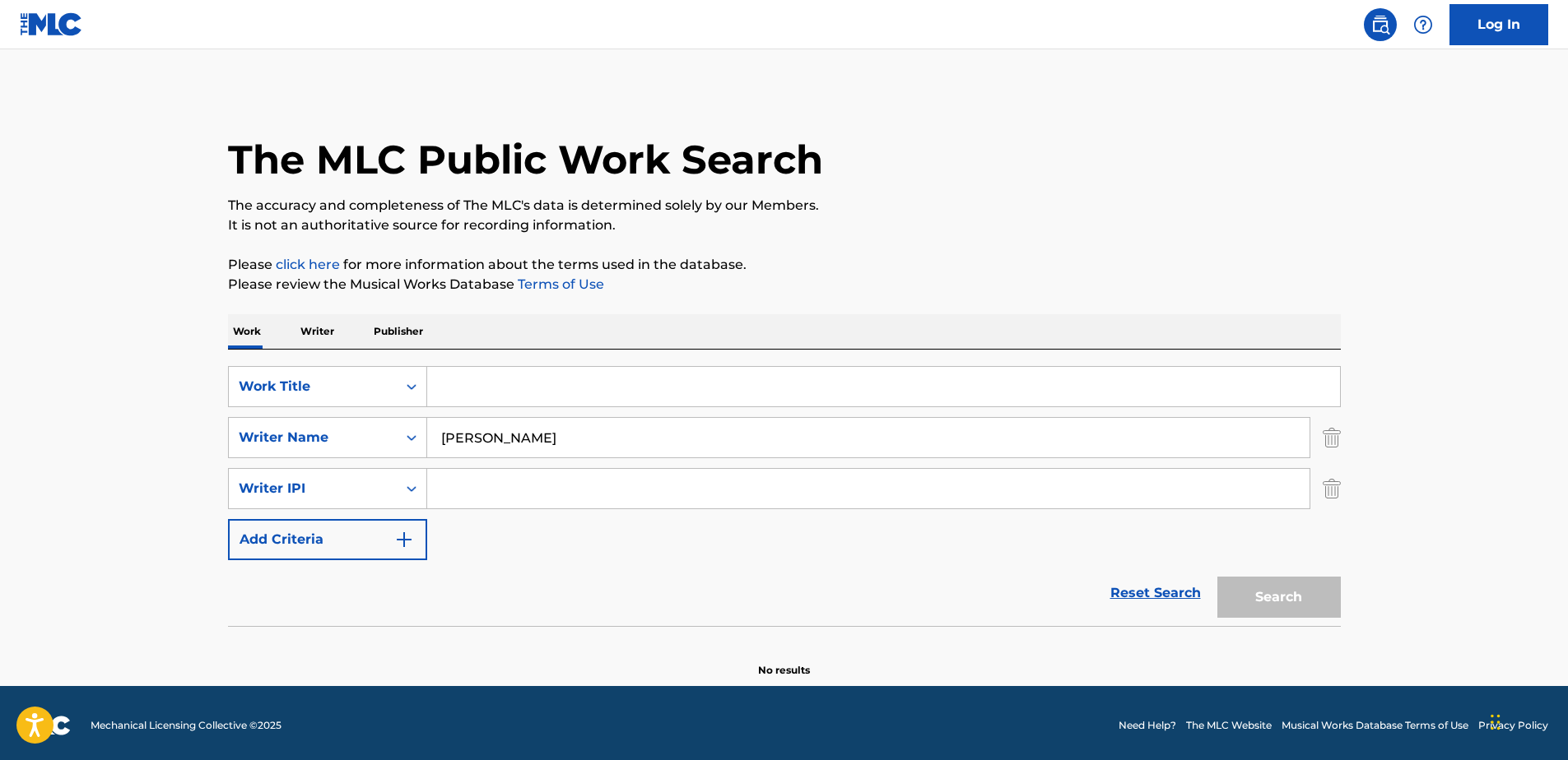
click at [524, 440] on input "[PERSON_NAME]" at bounding box center [868, 438] width 882 height 39
click at [533, 436] on input "[PERSON_NAME]" at bounding box center [868, 438] width 882 height 39
drag, startPoint x: 533, startPoint y: 436, endPoint x: 455, endPoint y: 431, distance: 78.2
click at [456, 432] on input "[PERSON_NAME]" at bounding box center [868, 438] width 882 height 39
click at [321, 327] on p "Writer" at bounding box center [317, 332] width 44 height 34
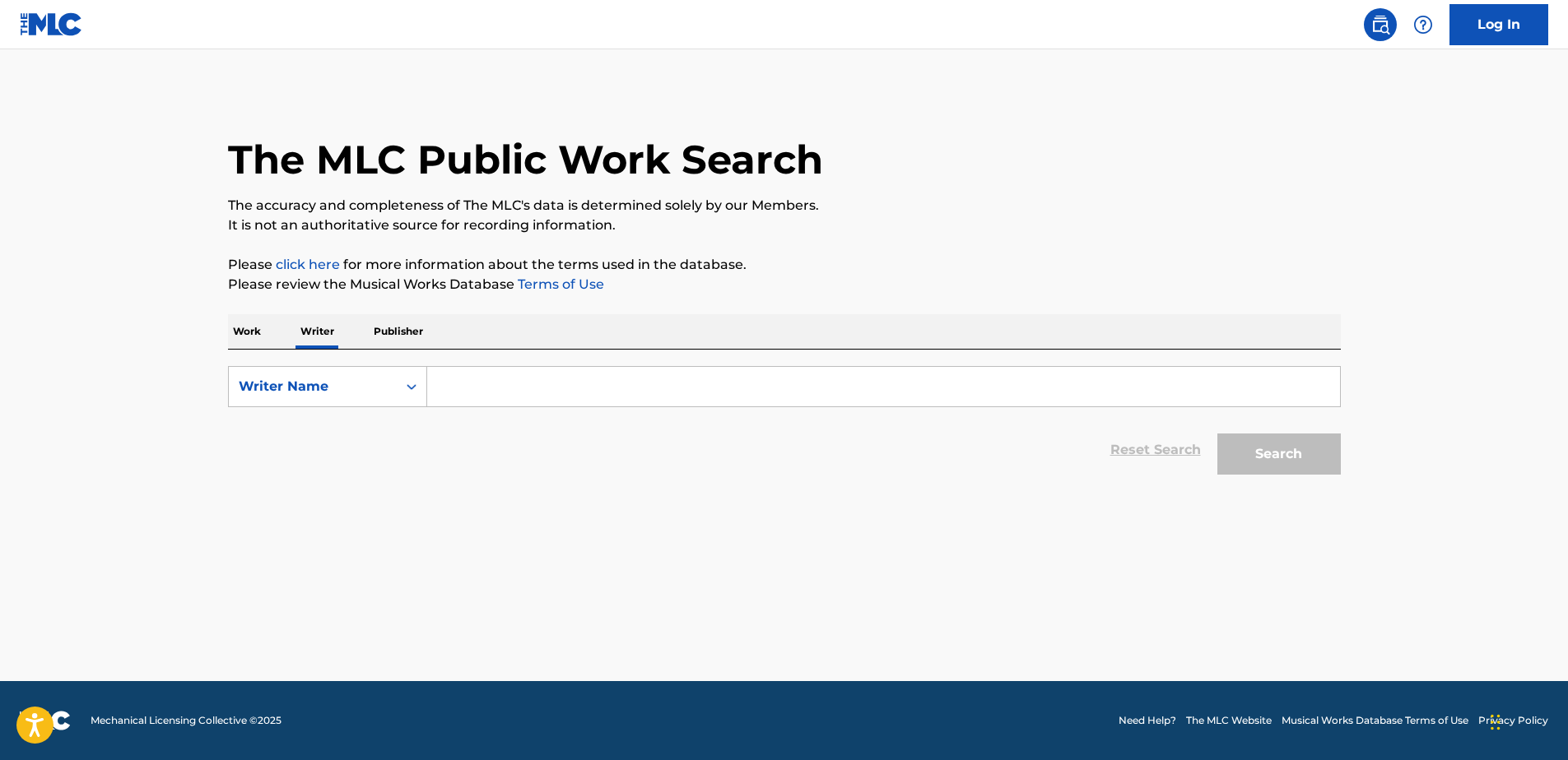
click at [525, 389] on input "Search Form" at bounding box center [883, 386] width 912 height 39
type input "j"
type input "Jeffrey Clay Calk"
click at [1295, 456] on button "Search" at bounding box center [1279, 454] width 123 height 41
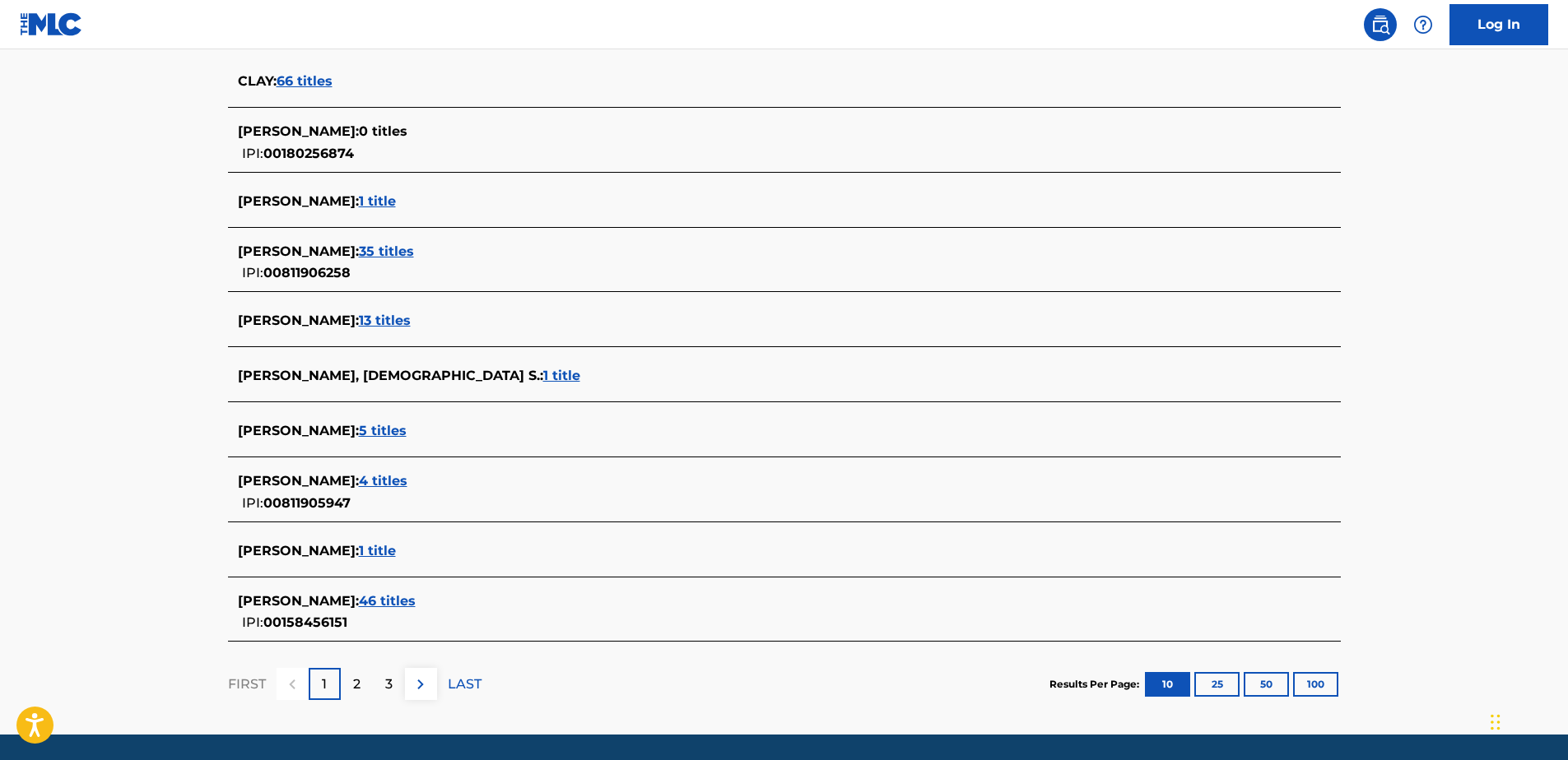
scroll to position [494, 0]
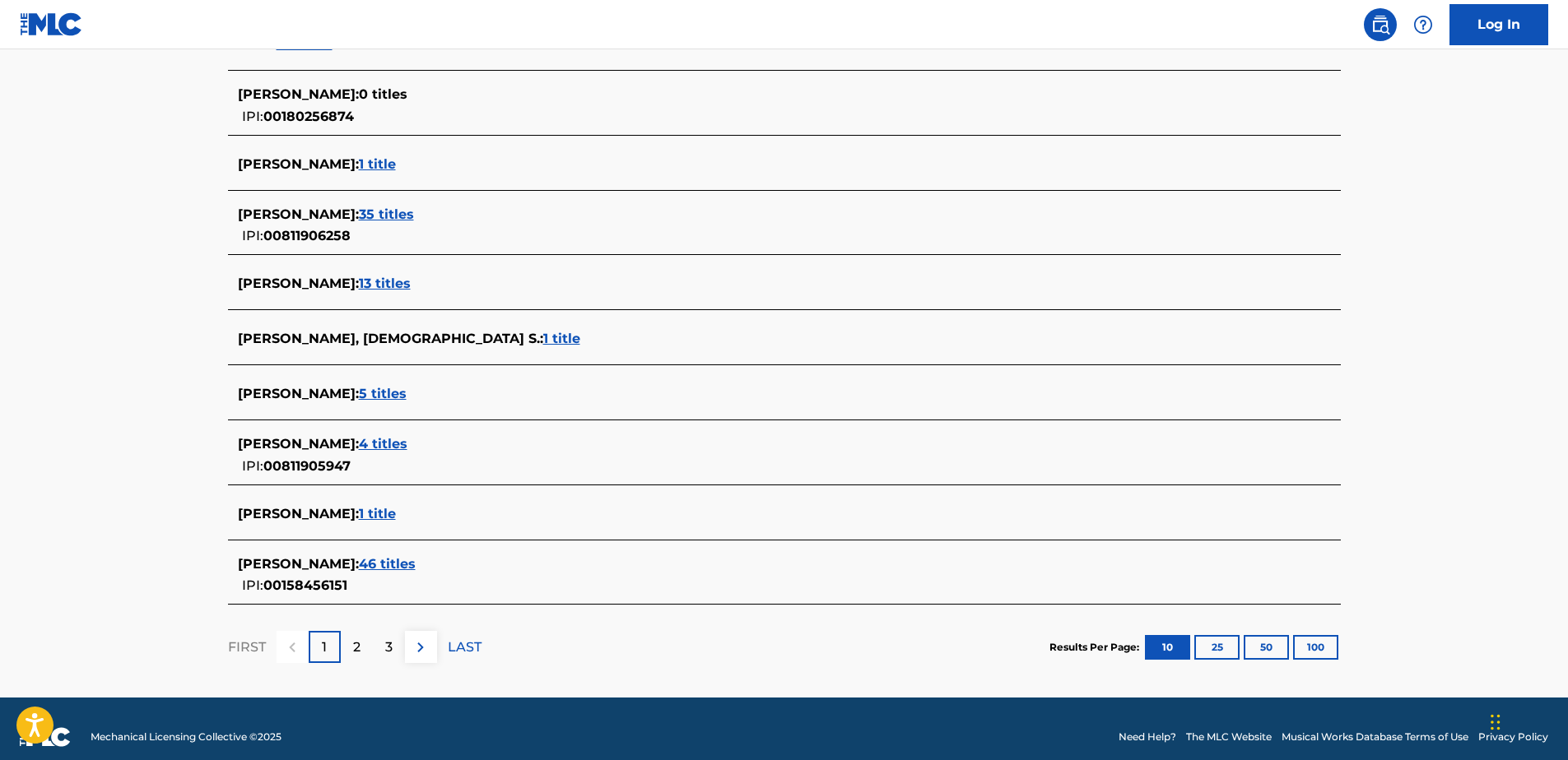
click at [368, 512] on span "1 title" at bounding box center [376, 513] width 37 height 15
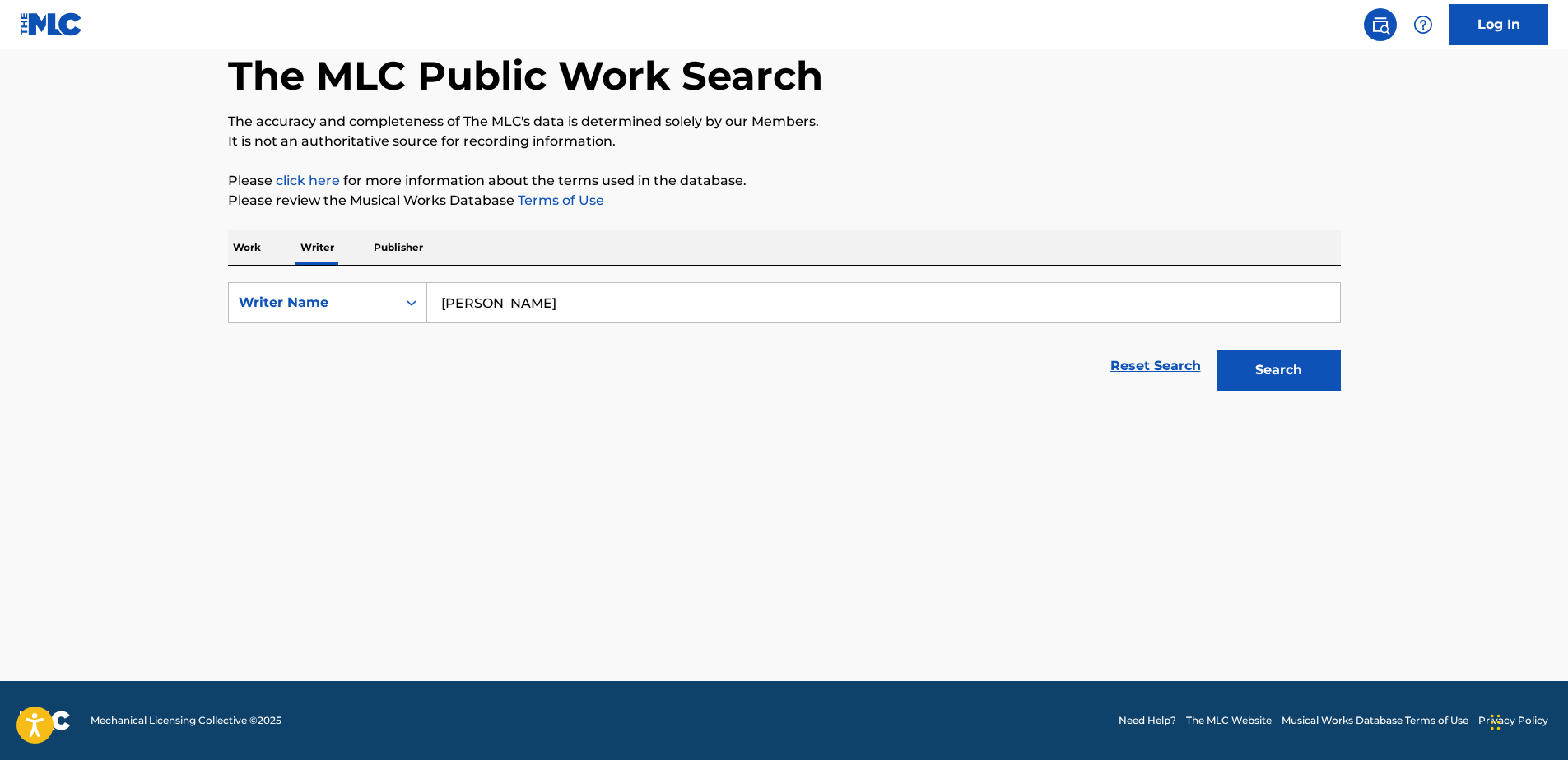
scroll to position [84, 0]
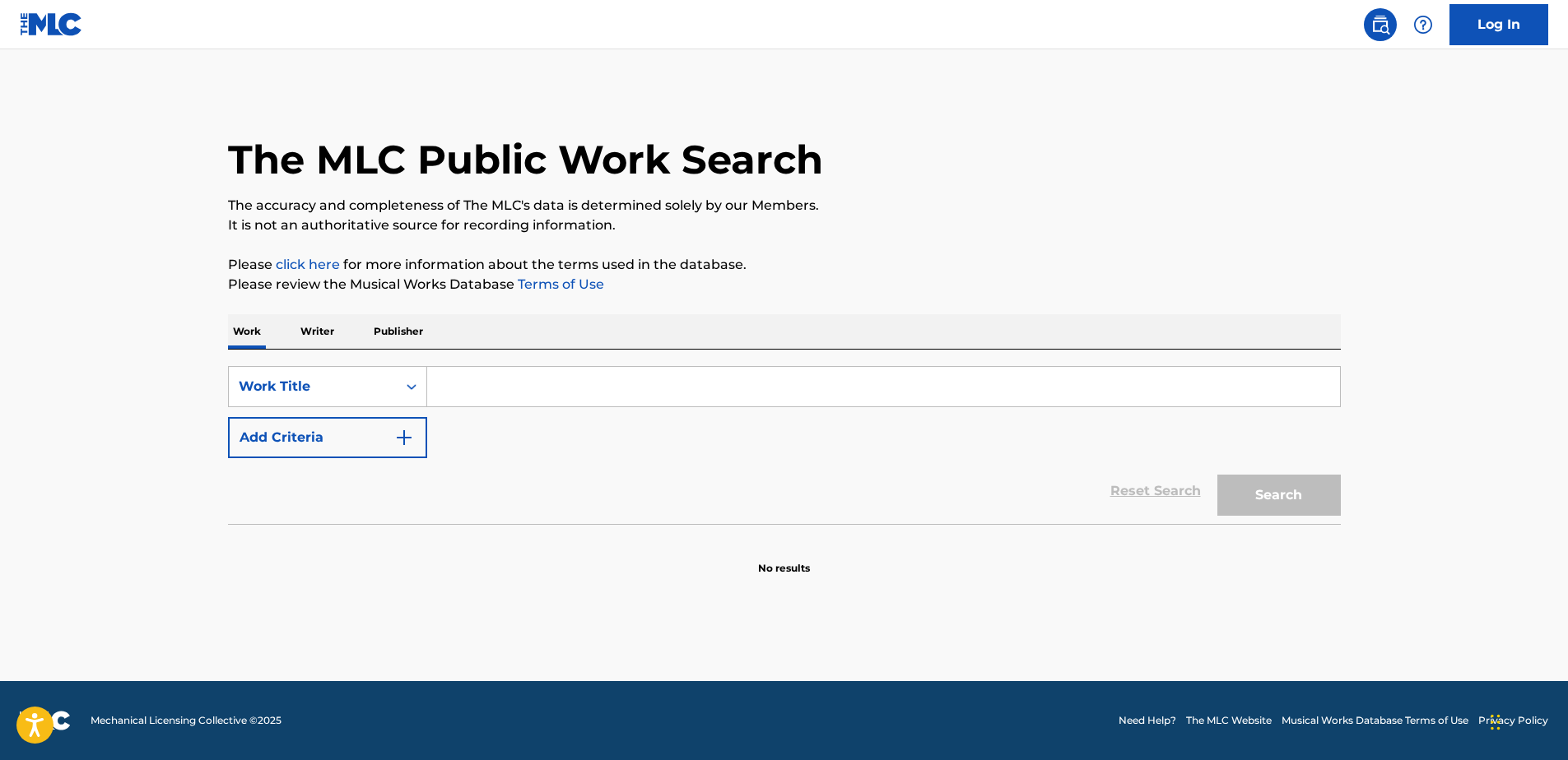
click at [332, 329] on p "Writer" at bounding box center [317, 332] width 44 height 34
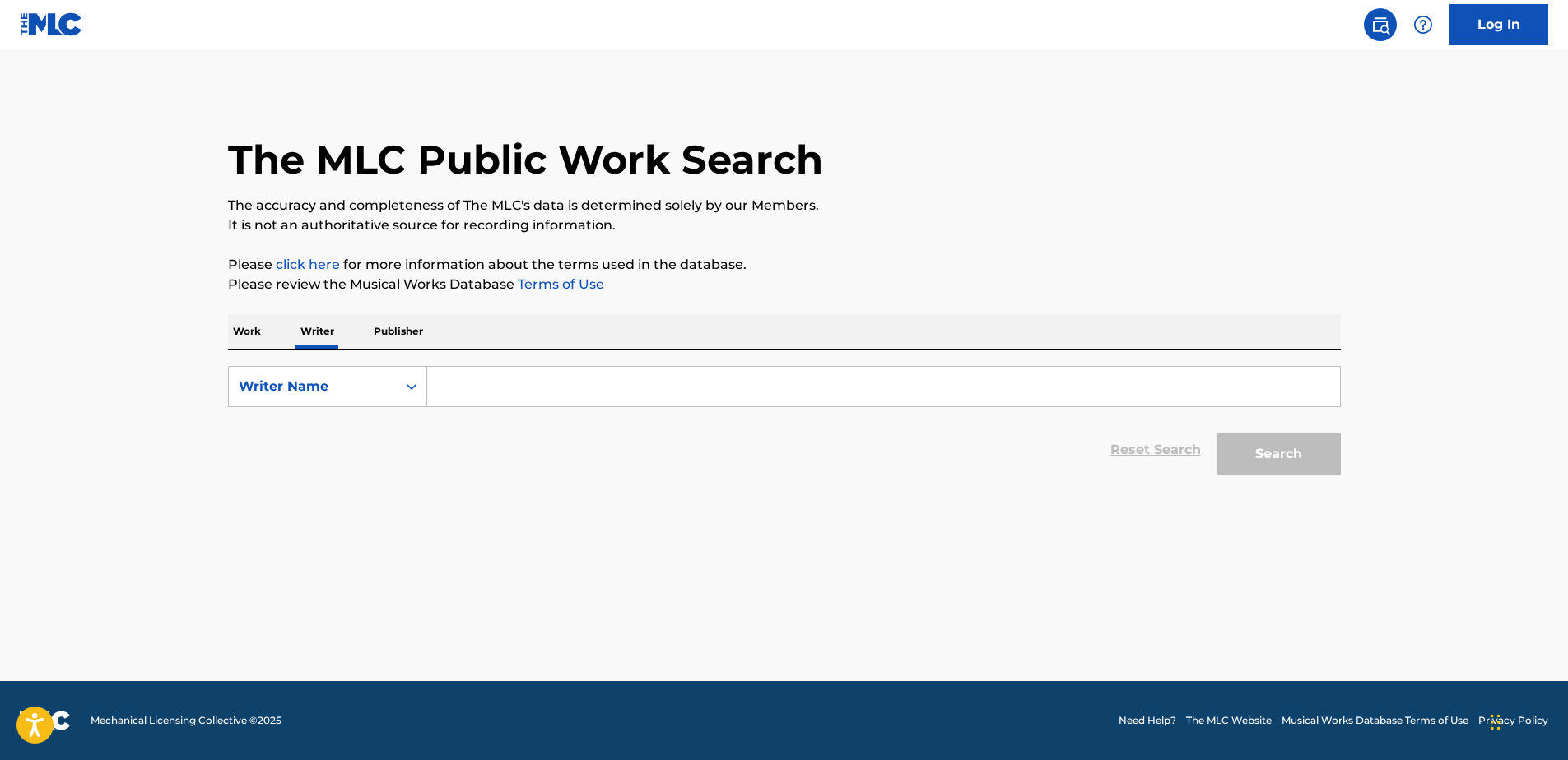
click at [502, 391] on input "Search Form" at bounding box center [883, 386] width 912 height 39
paste input "[PERSON_NAME]"
type input "[PERSON_NAME]"
click at [1269, 460] on button "Search" at bounding box center [1279, 454] width 123 height 41
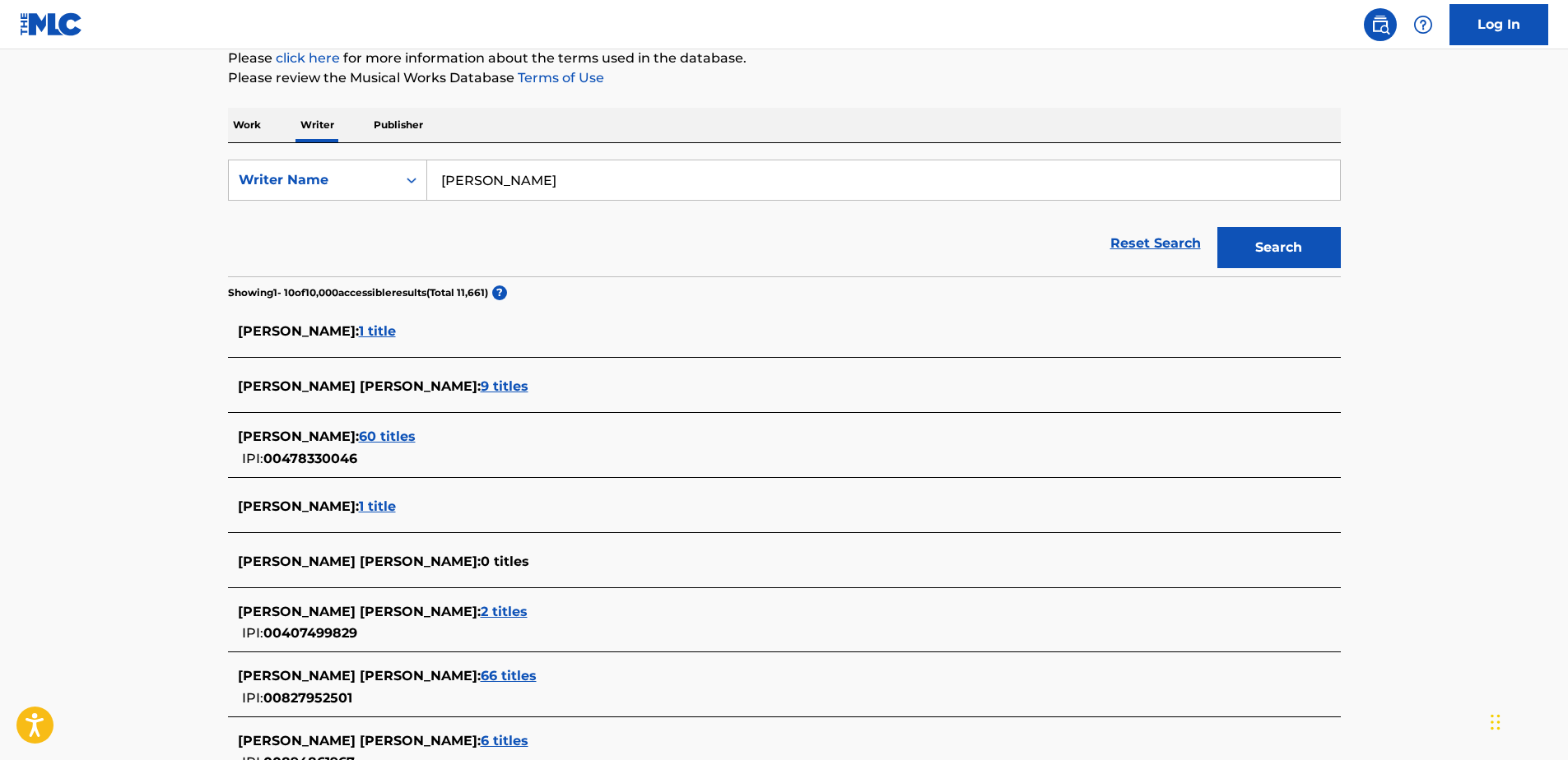
scroll to position [181, 0]
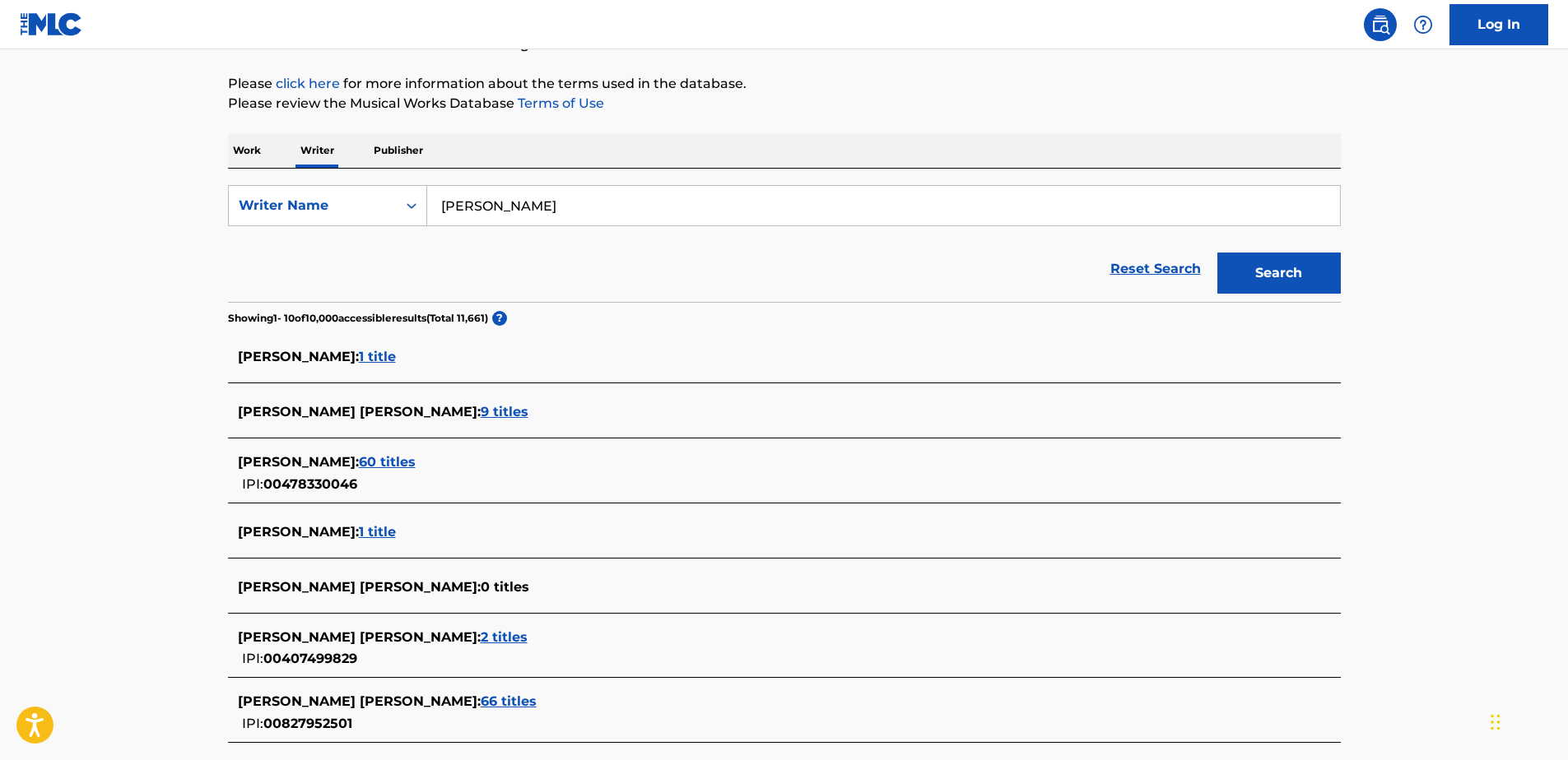
click at [1181, 260] on link "Reset Search" at bounding box center [1155, 269] width 107 height 36
